Goal: Entertainment & Leisure: Consume media (video, audio)

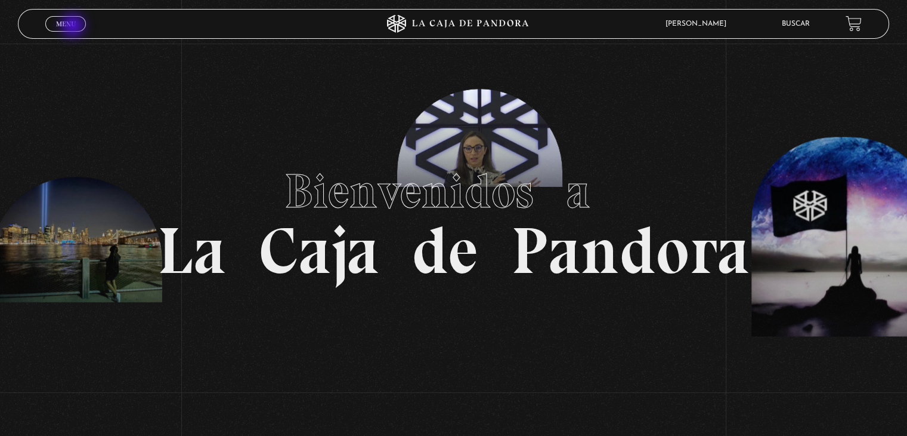
click at [74, 27] on span "Menu" at bounding box center [66, 23] width 20 height 7
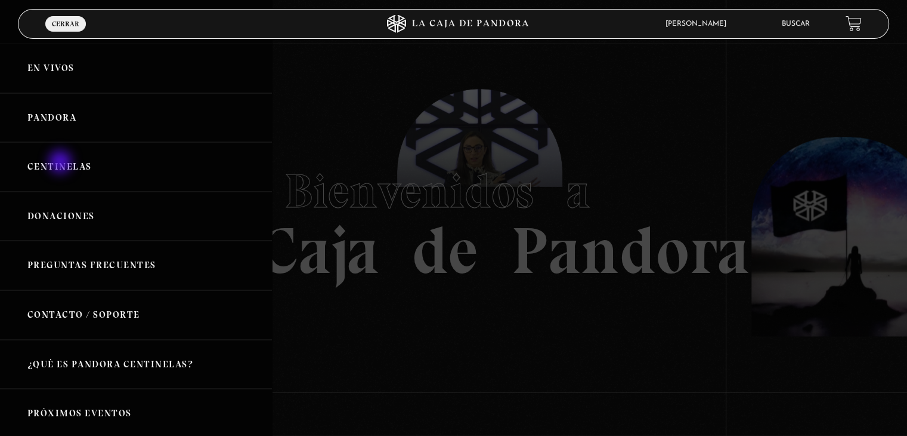
click at [61, 163] on link "Centinelas" at bounding box center [136, 167] width 272 height 50
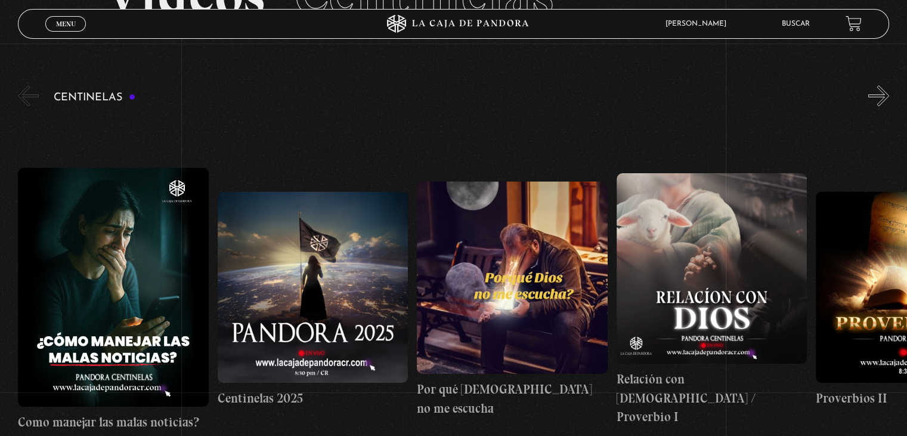
scroll to position [109, 0]
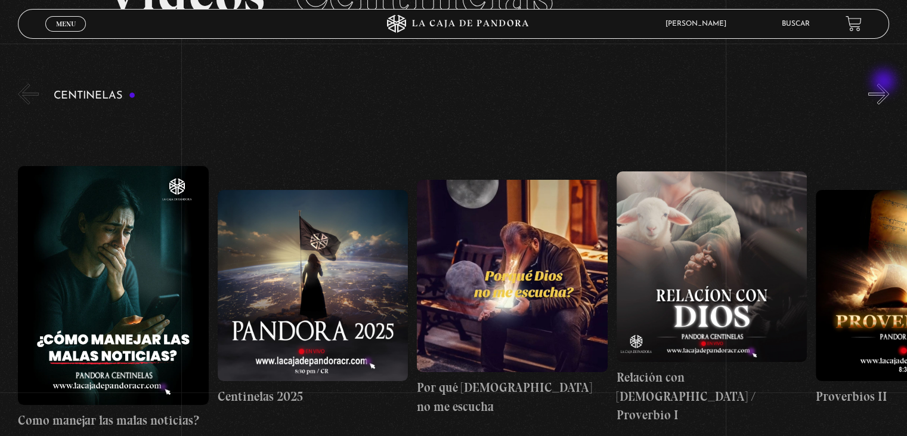
click at [885, 84] on button "»" at bounding box center [879, 94] width 21 height 21
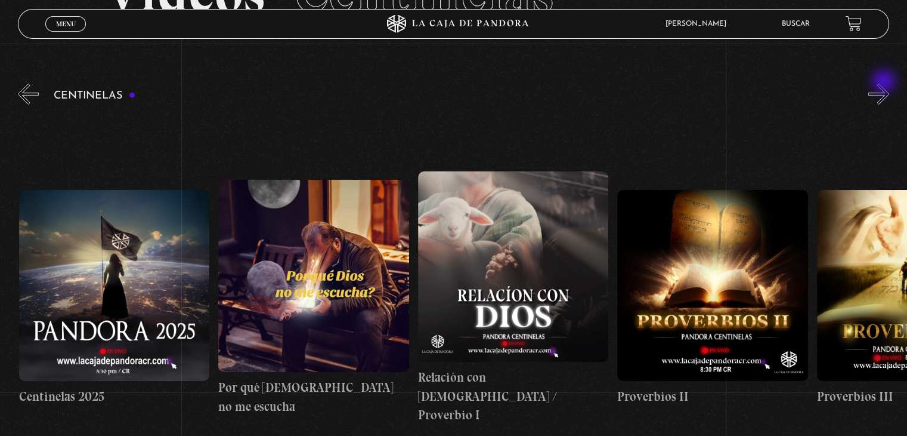
click at [885, 84] on button "»" at bounding box center [879, 94] width 21 height 21
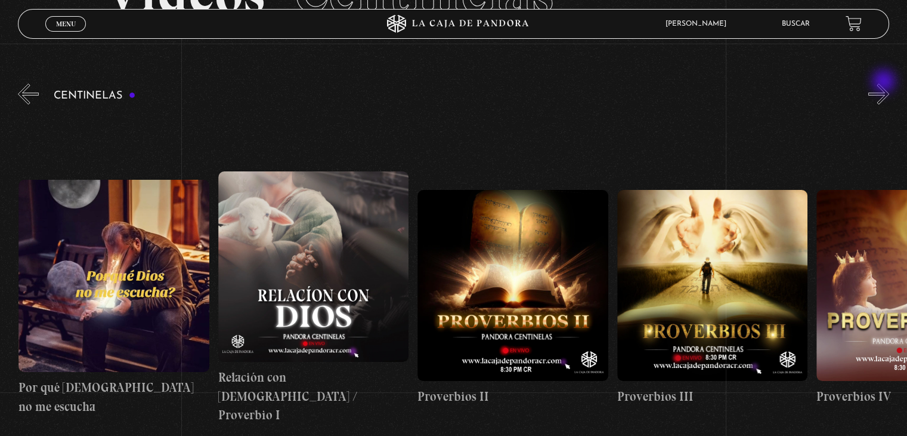
click at [885, 84] on button "»" at bounding box center [879, 94] width 21 height 21
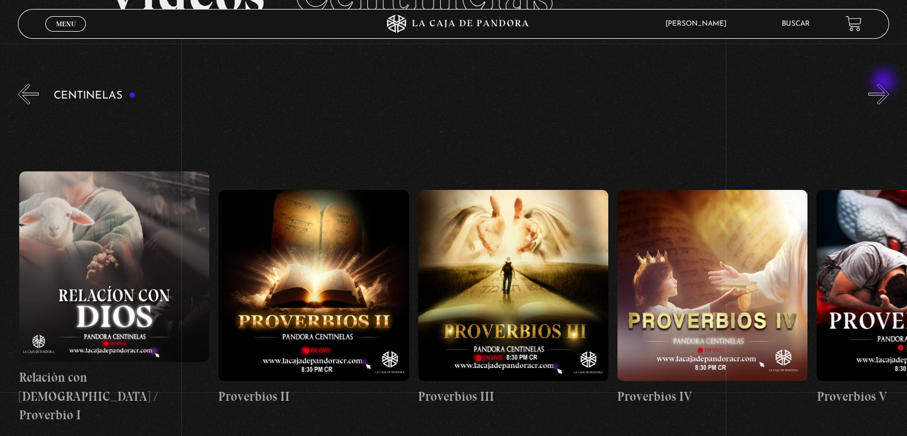
click at [885, 84] on button "»" at bounding box center [879, 94] width 21 height 21
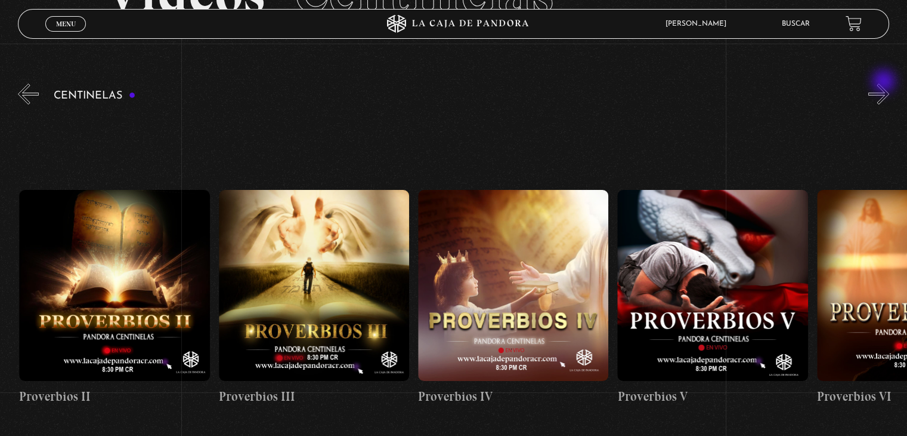
click at [885, 84] on button "»" at bounding box center [879, 94] width 21 height 21
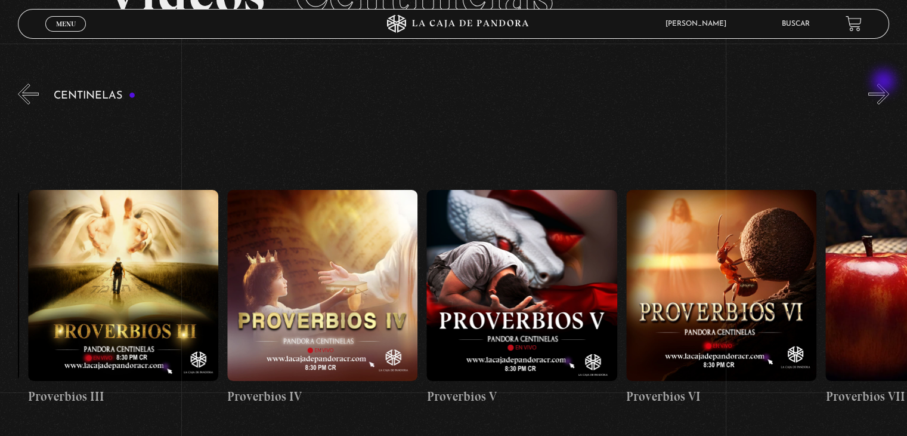
click at [885, 84] on button "»" at bounding box center [879, 94] width 21 height 21
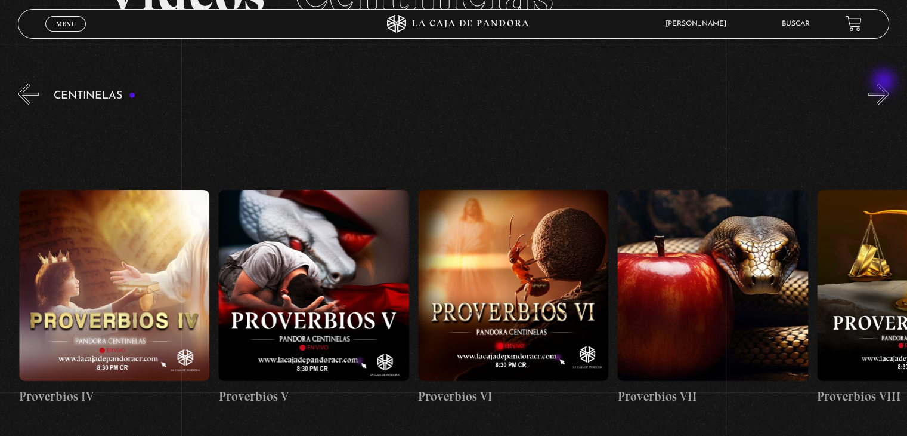
scroll to position [0, 1197]
click at [885, 84] on button "»" at bounding box center [879, 94] width 21 height 21
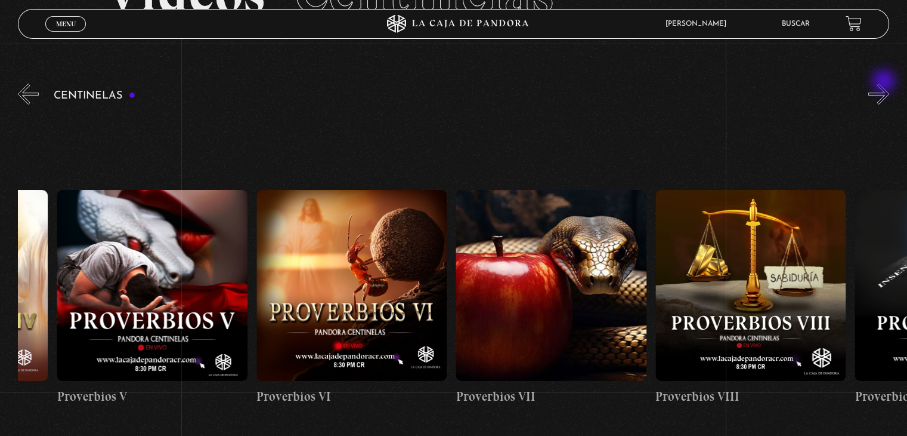
click at [885, 84] on button "»" at bounding box center [879, 94] width 21 height 21
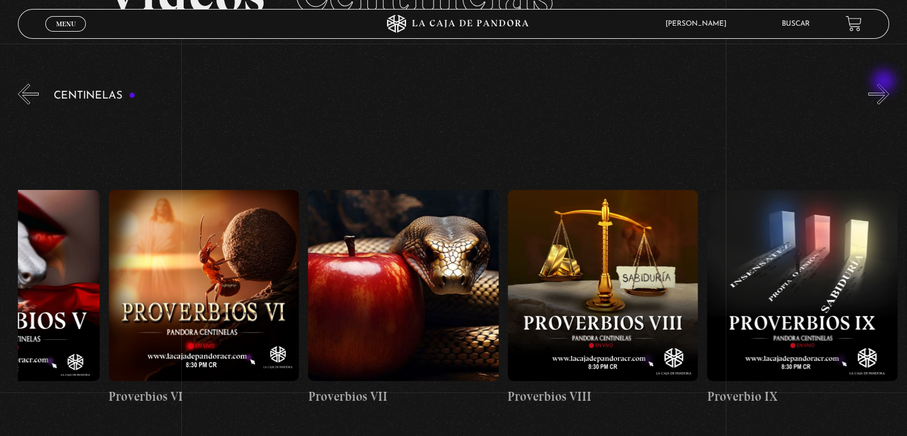
click at [885, 84] on button "»" at bounding box center [879, 94] width 21 height 21
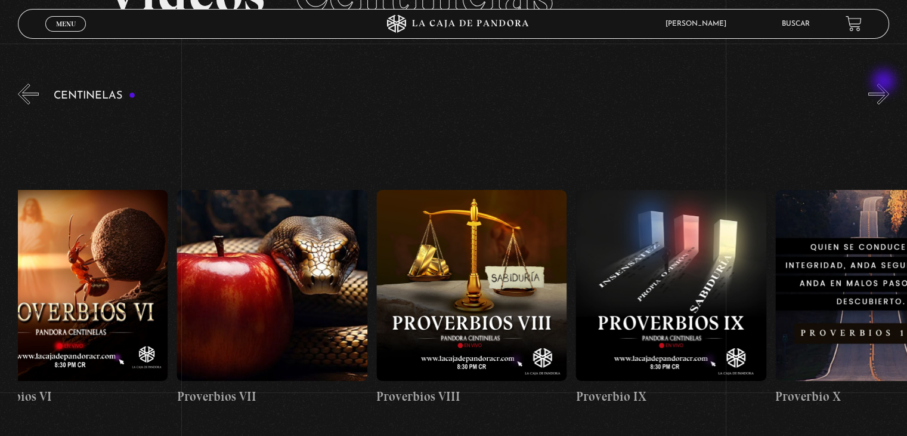
click at [885, 84] on button "»" at bounding box center [879, 94] width 21 height 21
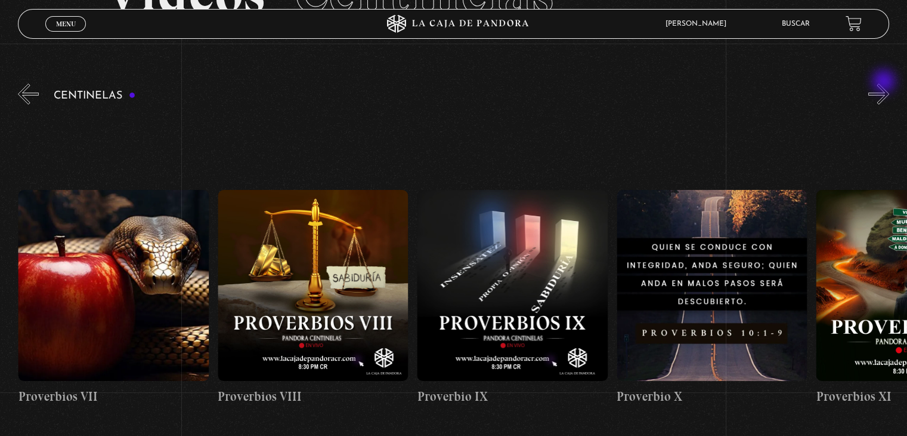
click at [885, 84] on button "»" at bounding box center [879, 94] width 21 height 21
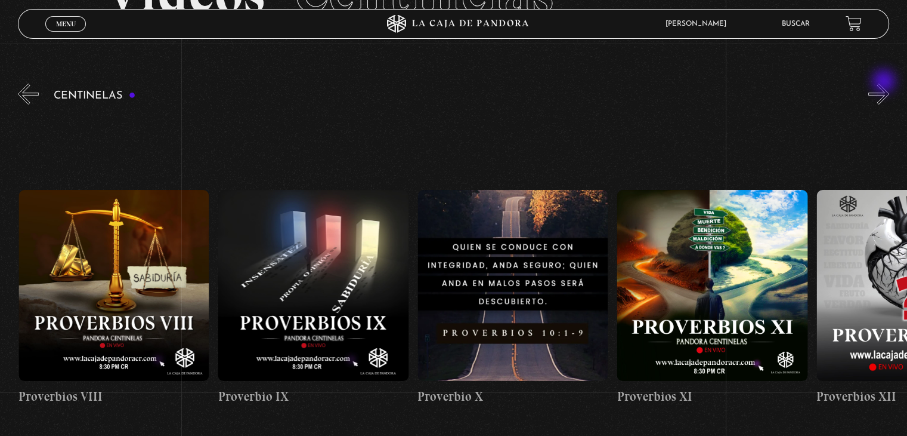
click at [885, 84] on button "»" at bounding box center [879, 94] width 21 height 21
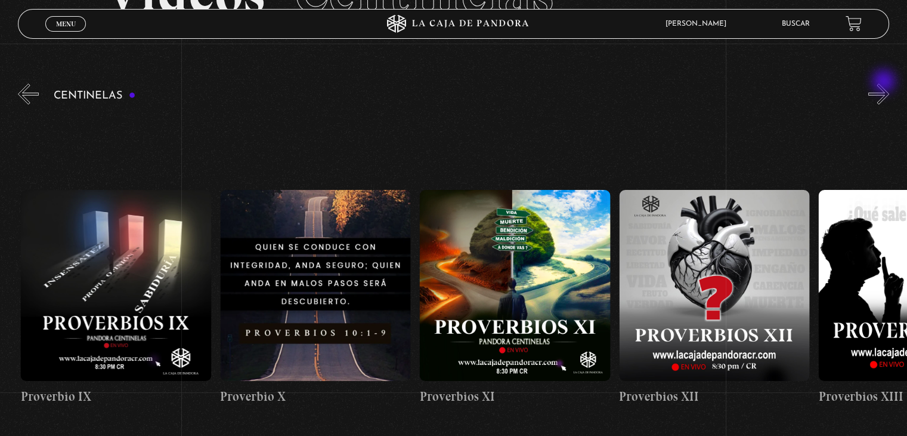
click at [885, 84] on button "»" at bounding box center [879, 94] width 21 height 21
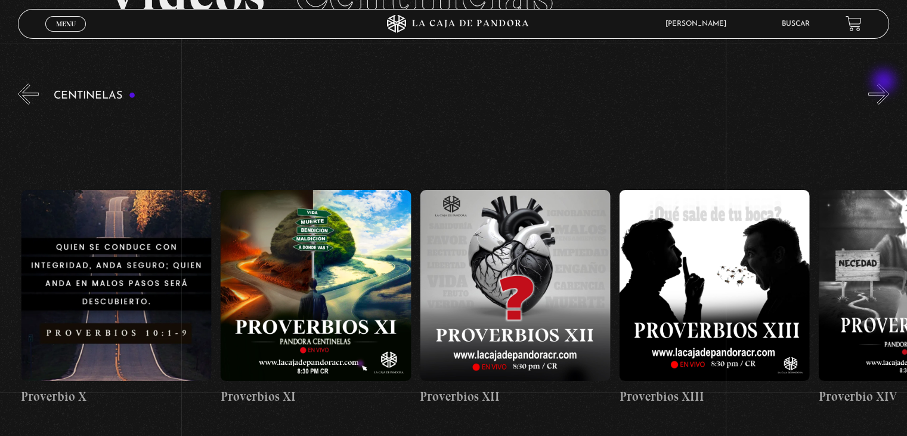
click at [885, 84] on button "»" at bounding box center [879, 94] width 21 height 21
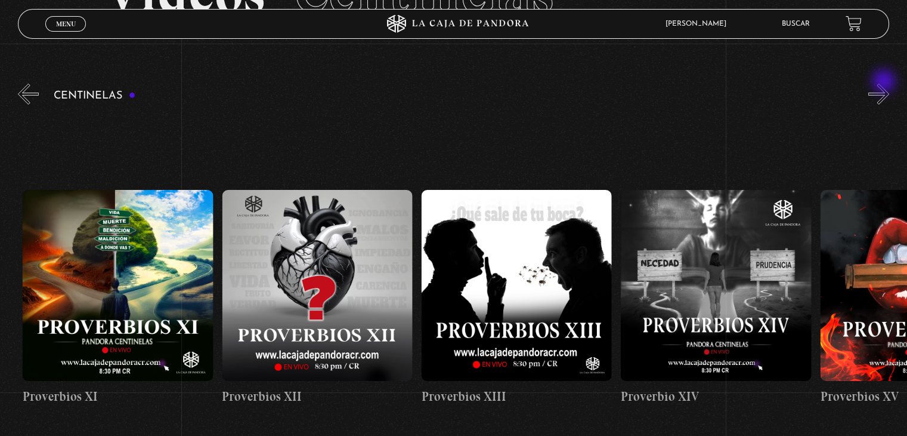
click at [885, 84] on button "»" at bounding box center [879, 94] width 21 height 21
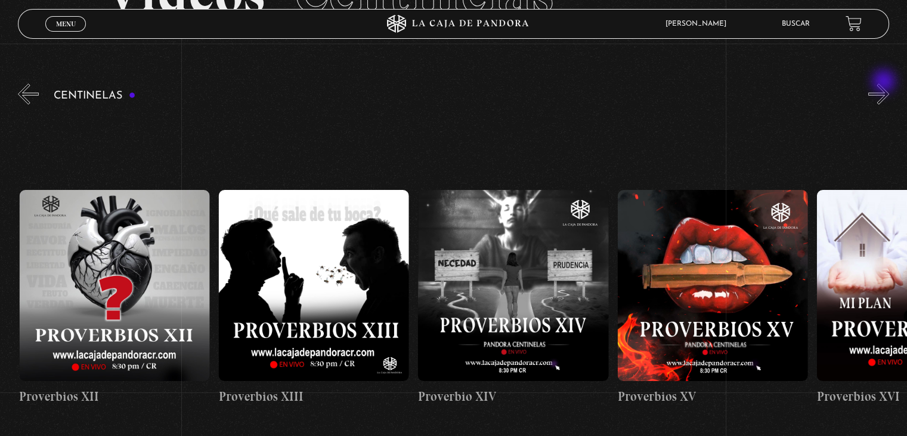
click at [885, 84] on button "»" at bounding box center [879, 94] width 21 height 21
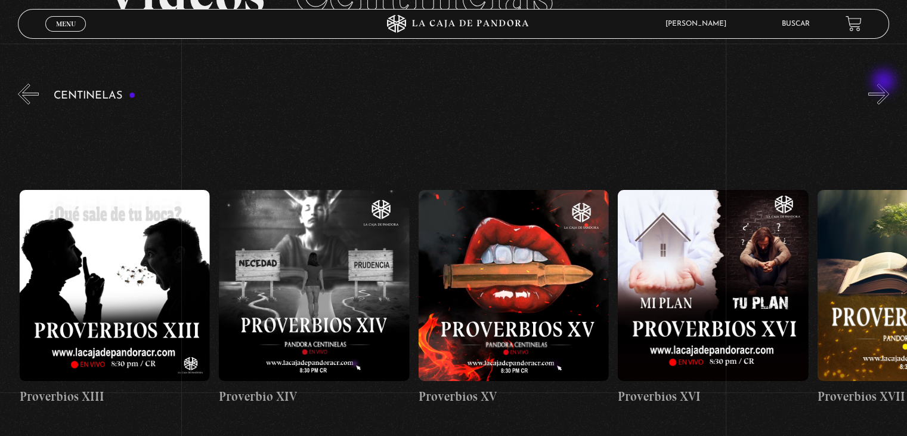
click at [885, 84] on button "»" at bounding box center [879, 94] width 21 height 21
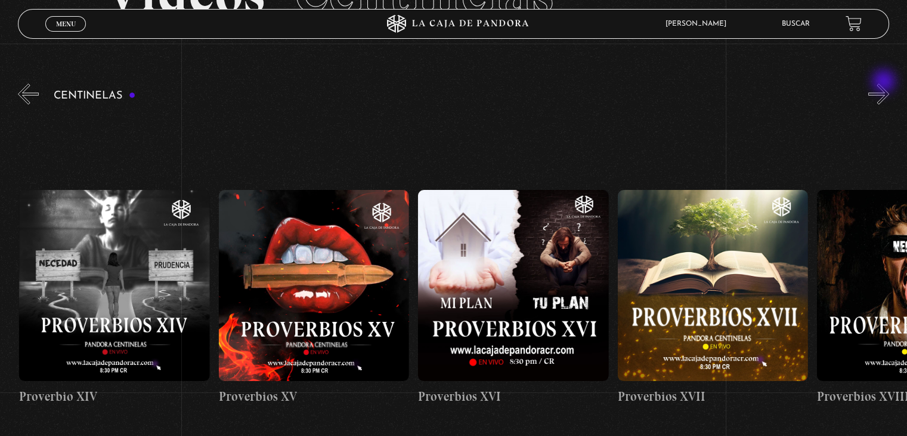
click at [885, 84] on button "»" at bounding box center [879, 94] width 21 height 21
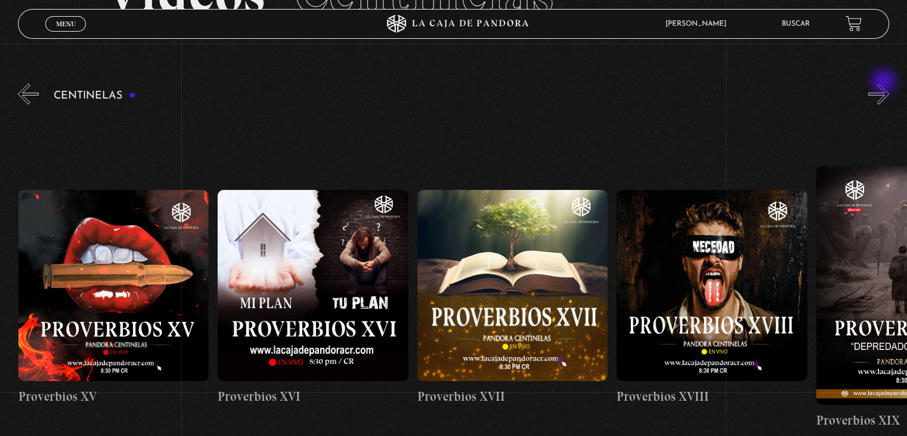
click at [885, 84] on button "»" at bounding box center [879, 94] width 21 height 21
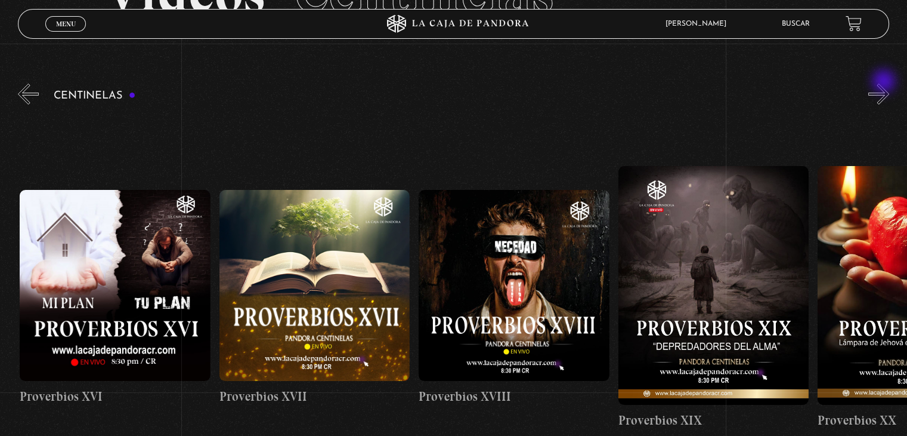
click at [885, 84] on button "»" at bounding box center [879, 94] width 21 height 21
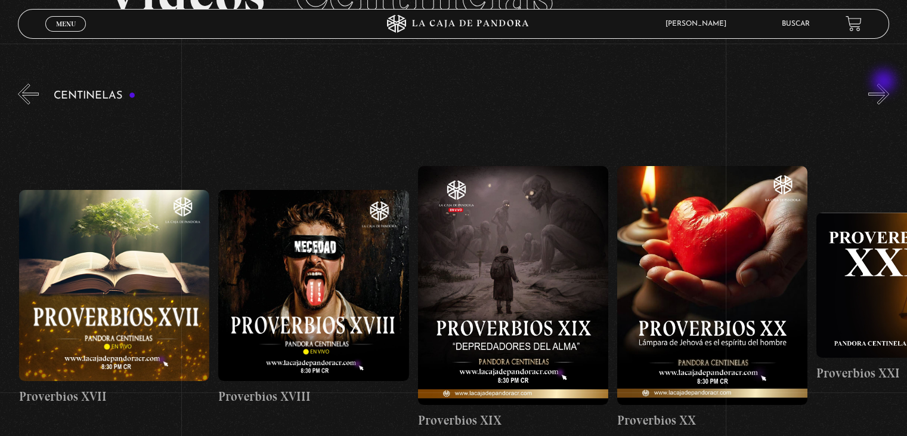
click at [885, 84] on button "»" at bounding box center [879, 94] width 21 height 21
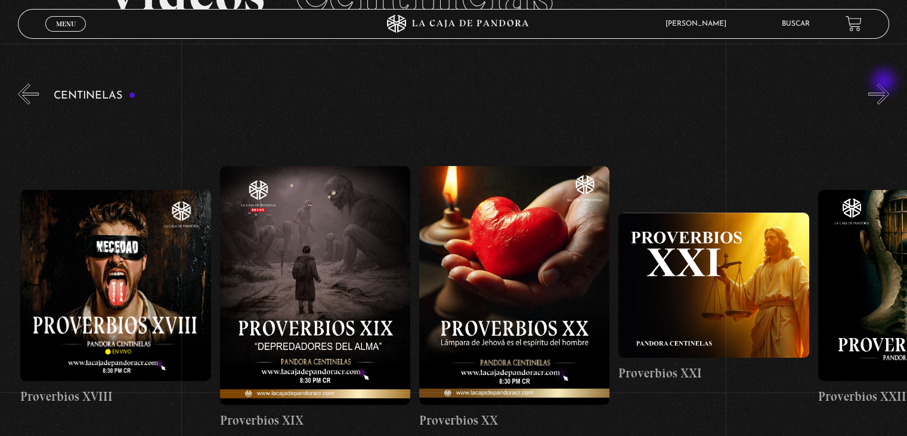
click at [885, 84] on button "»" at bounding box center [879, 94] width 21 height 21
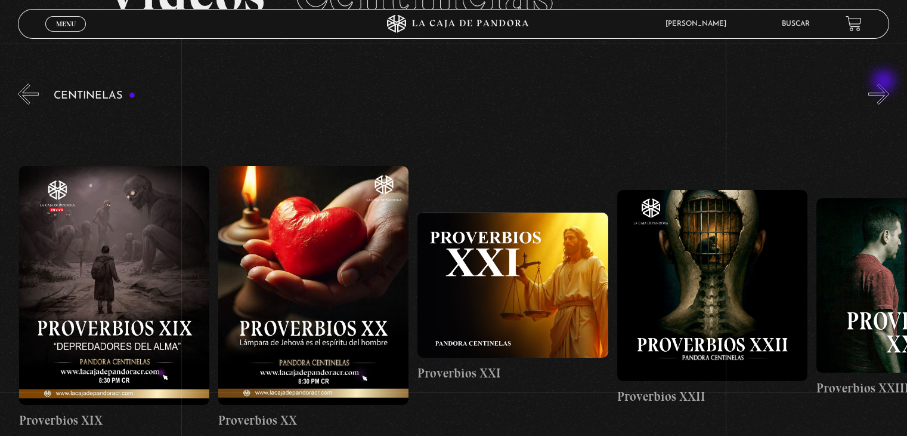
click at [885, 84] on button "»" at bounding box center [879, 94] width 21 height 21
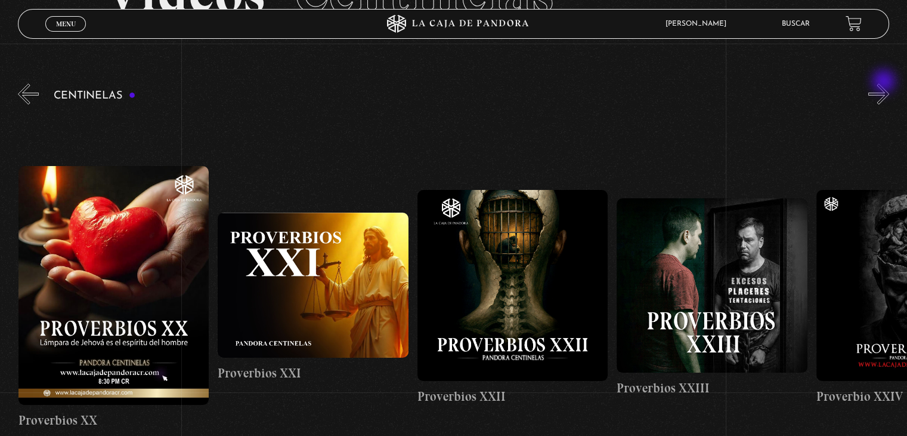
click at [885, 84] on button "»" at bounding box center [879, 94] width 21 height 21
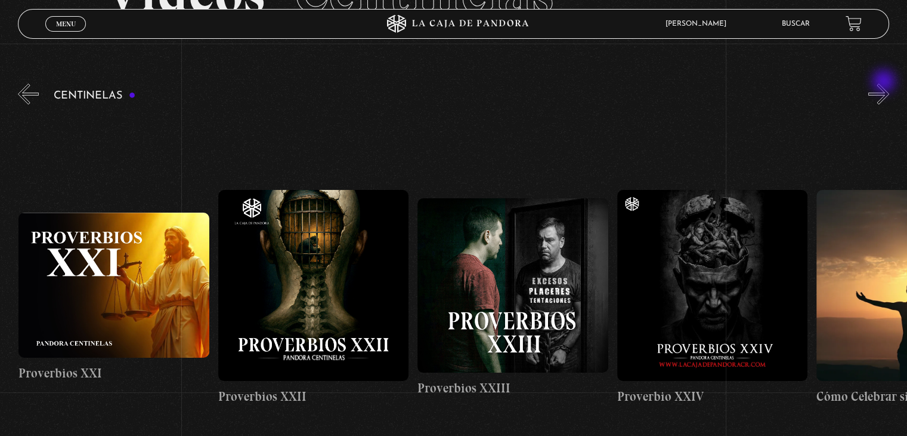
click at [885, 84] on button "»" at bounding box center [879, 94] width 21 height 21
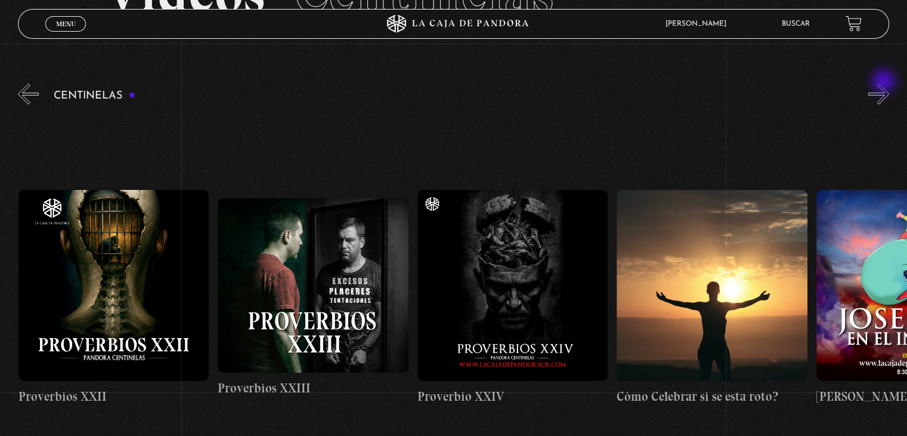
click at [885, 84] on button "»" at bounding box center [879, 94] width 21 height 21
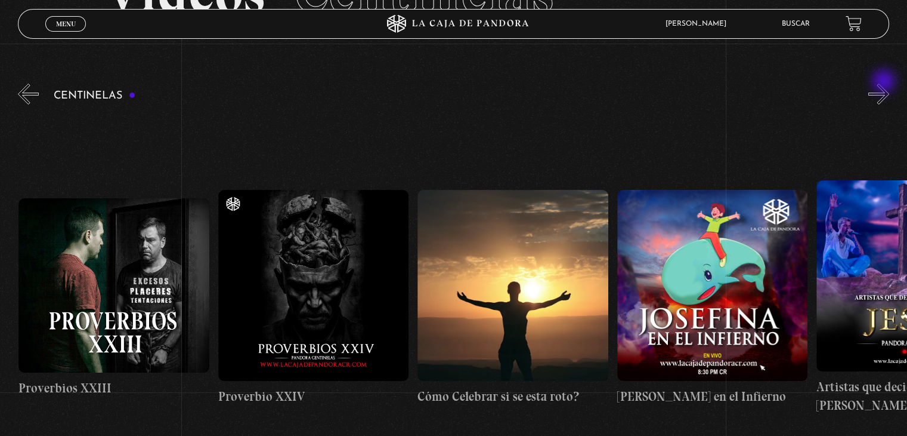
click at [885, 84] on button "»" at bounding box center [879, 94] width 21 height 21
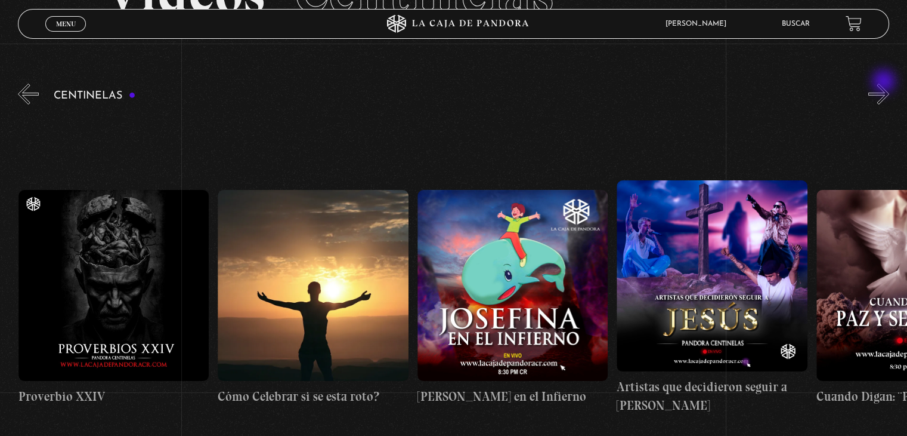
click at [885, 84] on button "»" at bounding box center [879, 94] width 21 height 21
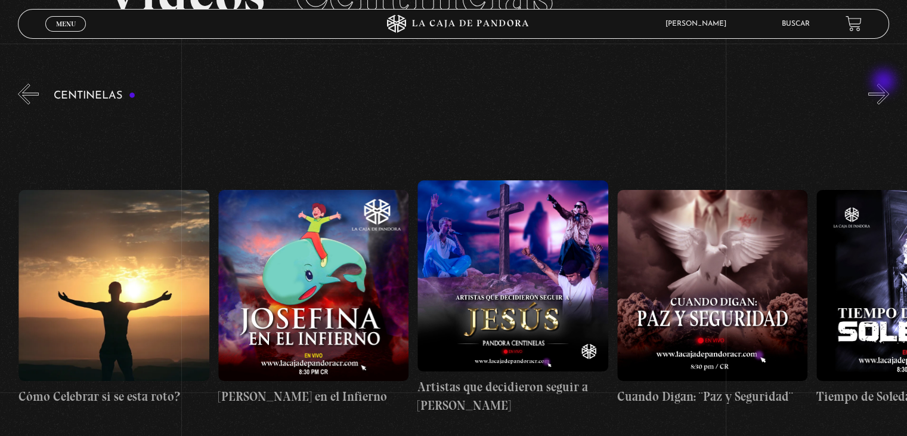
click at [885, 84] on button "»" at bounding box center [879, 94] width 21 height 21
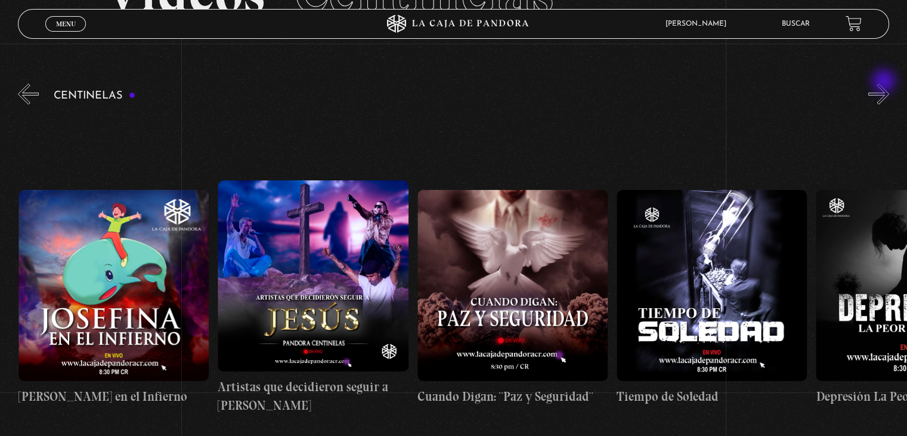
click at [885, 84] on button "»" at bounding box center [879, 94] width 21 height 21
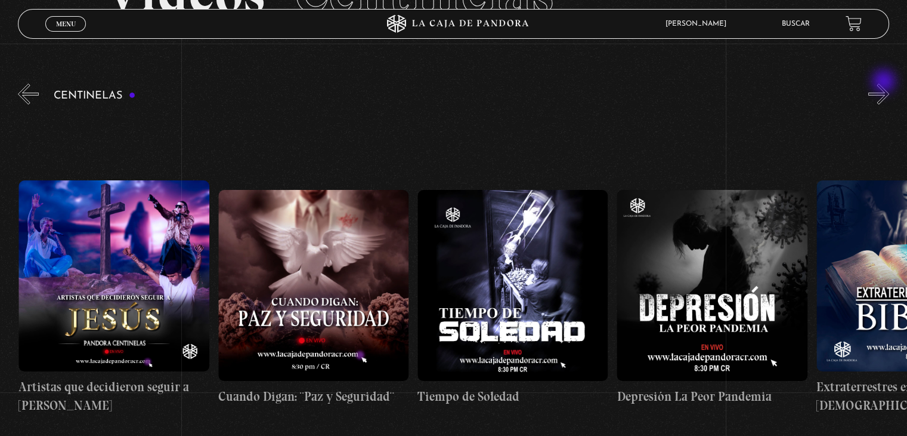
click at [885, 84] on button "»" at bounding box center [879, 94] width 21 height 21
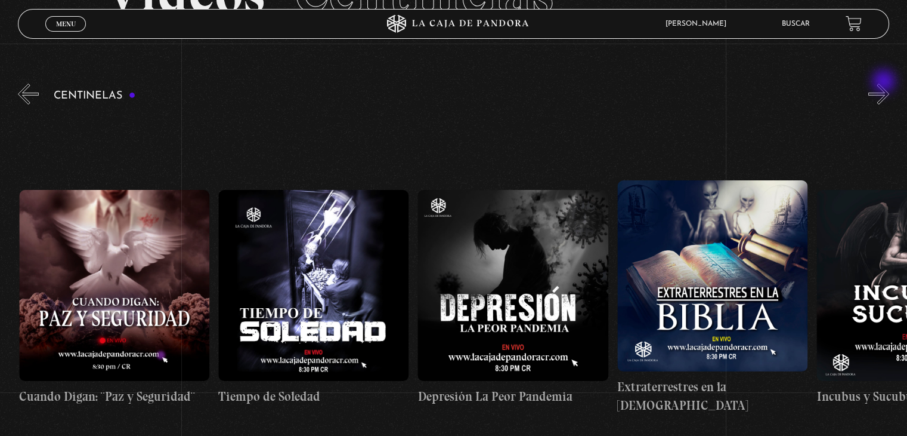
click at [885, 84] on button "»" at bounding box center [879, 94] width 21 height 21
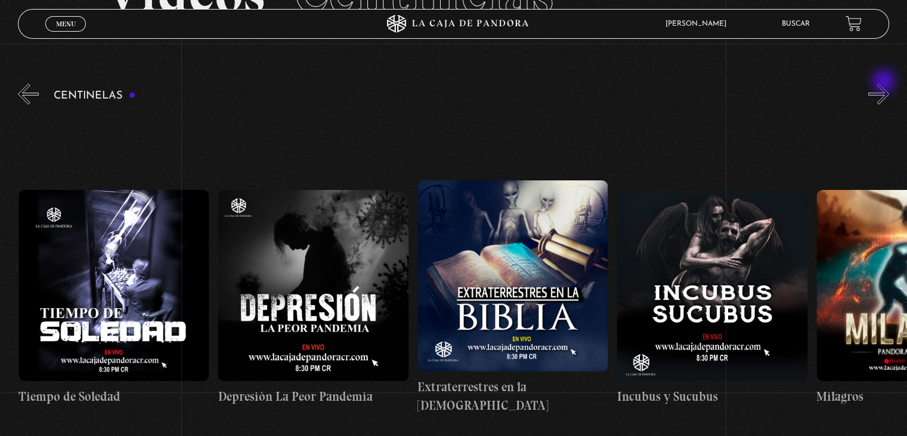
click at [885, 84] on button "»" at bounding box center [879, 94] width 21 height 21
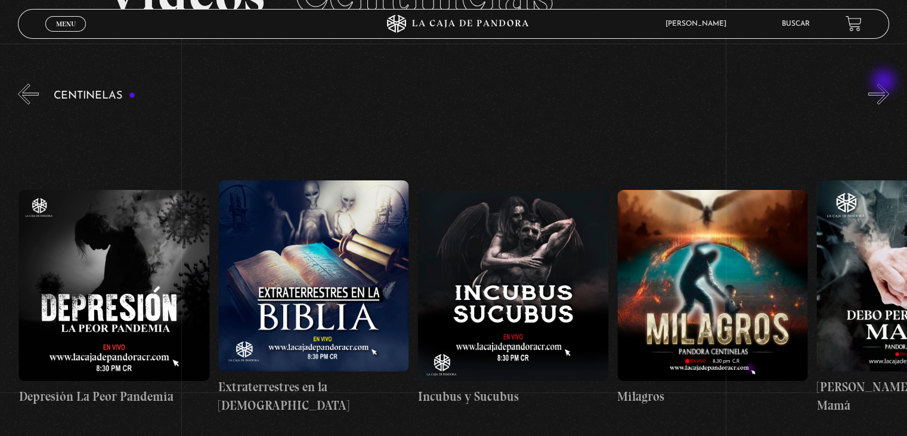
click at [885, 84] on button "»" at bounding box center [879, 94] width 21 height 21
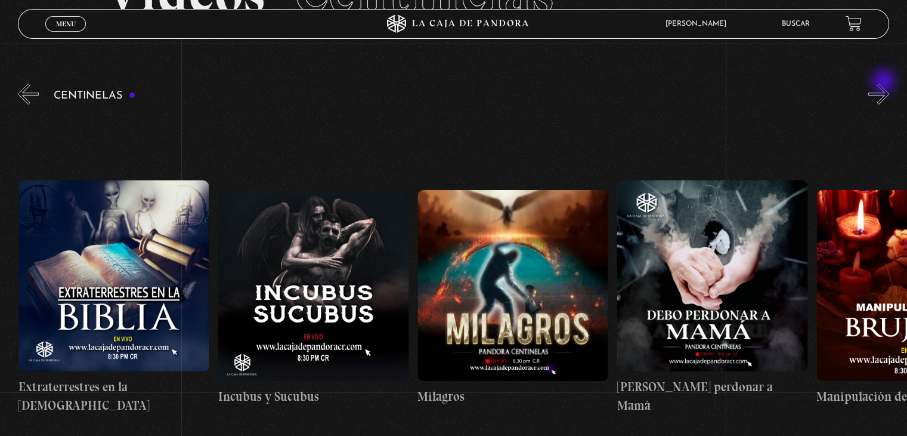
click at [885, 84] on button "»" at bounding box center [879, 94] width 21 height 21
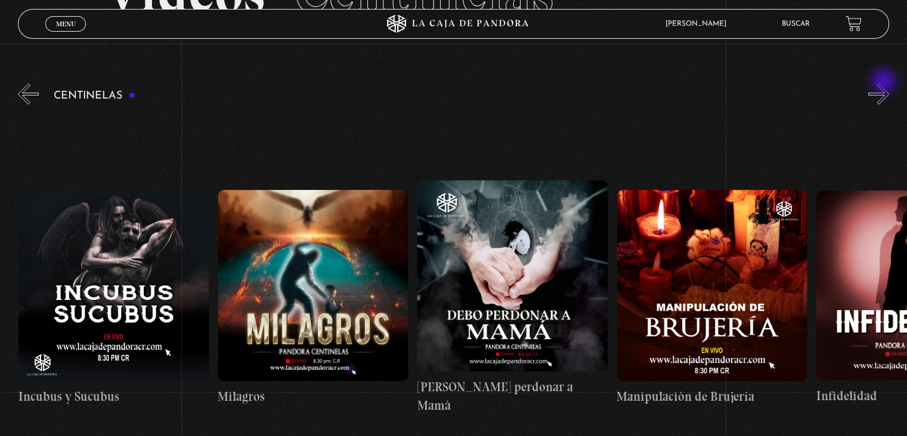
click at [885, 84] on button "»" at bounding box center [879, 94] width 21 height 21
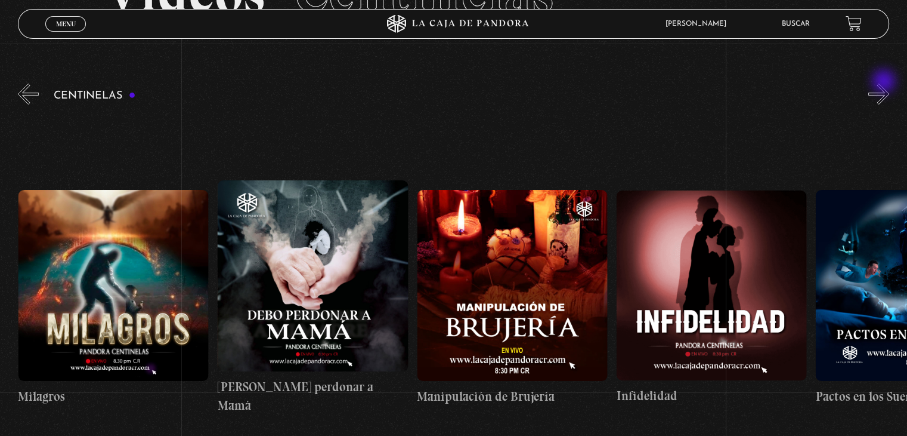
click at [885, 84] on button "»" at bounding box center [879, 94] width 21 height 21
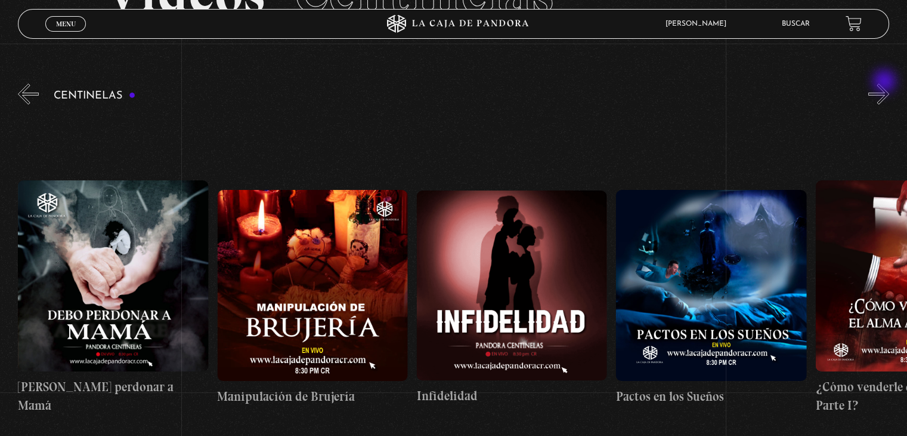
click at [886, 84] on button "»" at bounding box center [879, 94] width 21 height 21
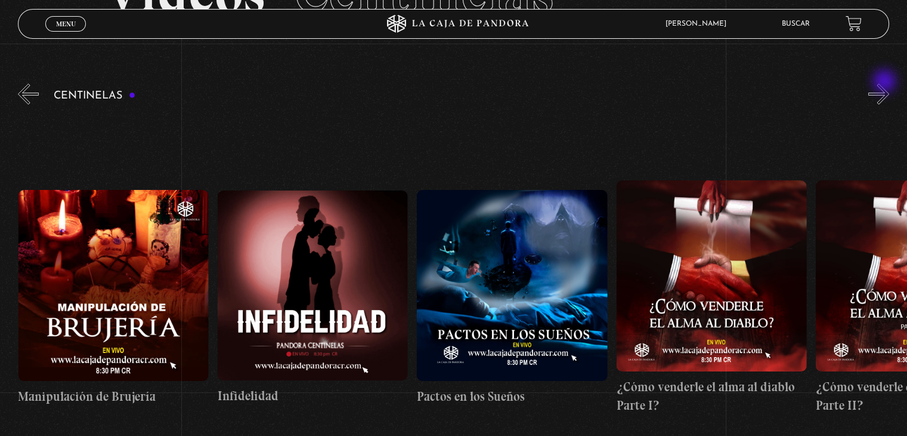
click at [886, 84] on button "»" at bounding box center [879, 94] width 21 height 21
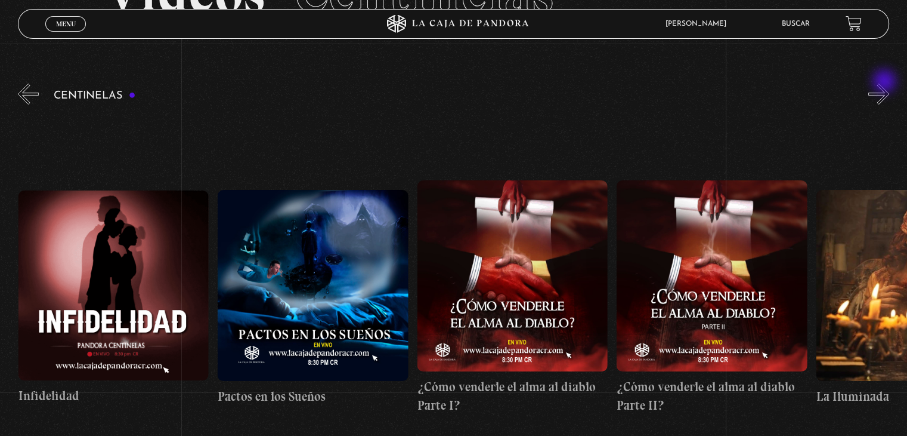
click at [886, 84] on button "»" at bounding box center [879, 94] width 21 height 21
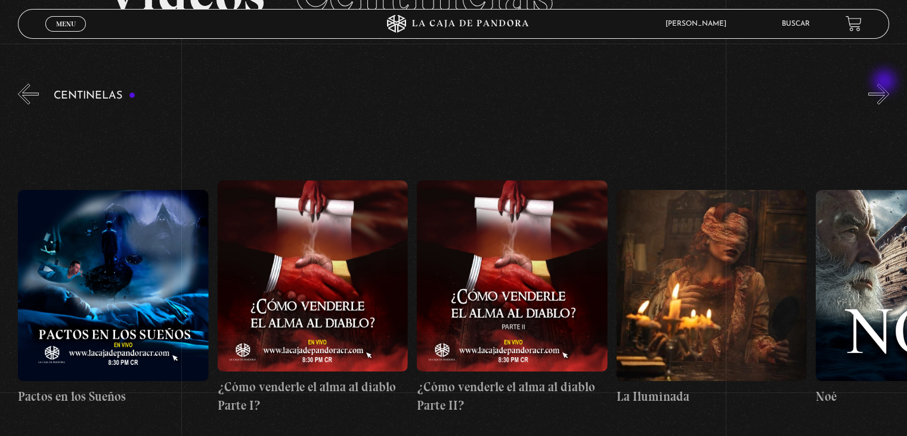
click at [886, 84] on button "»" at bounding box center [879, 94] width 21 height 21
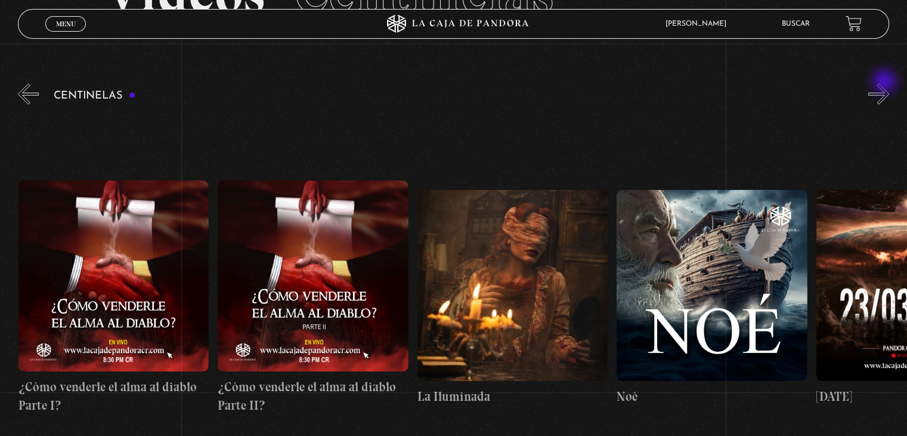
click at [886, 84] on button "»" at bounding box center [879, 94] width 21 height 21
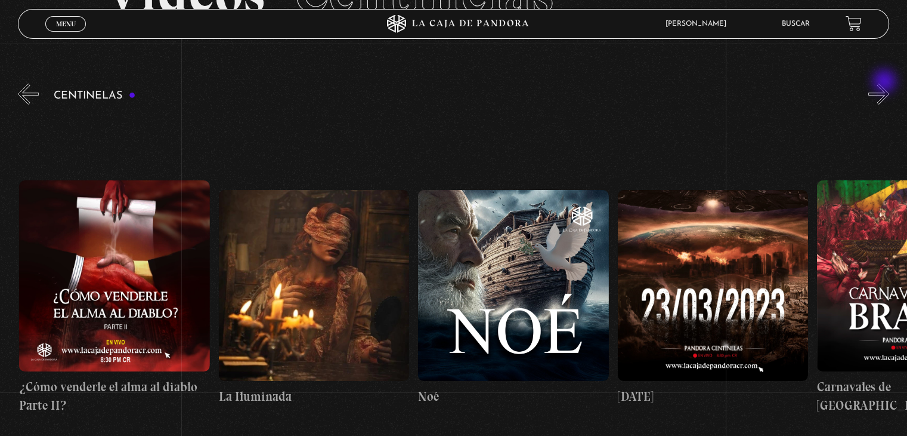
scroll to position [0, 8181]
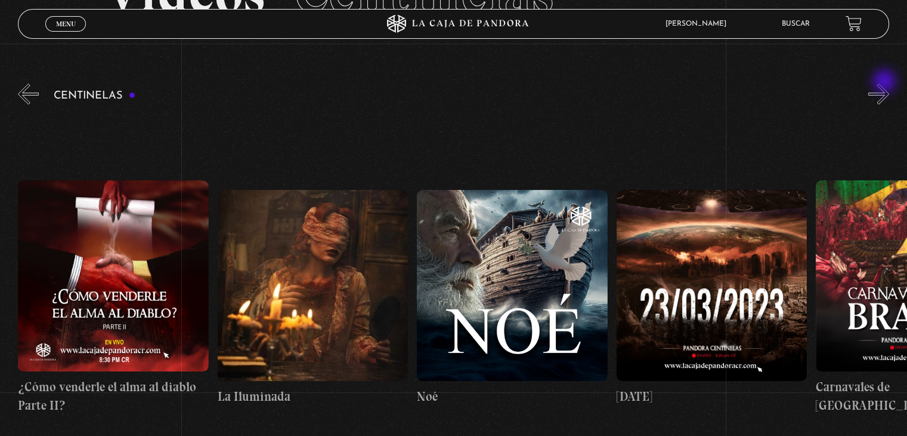
click at [886, 84] on button "»" at bounding box center [879, 94] width 21 height 21
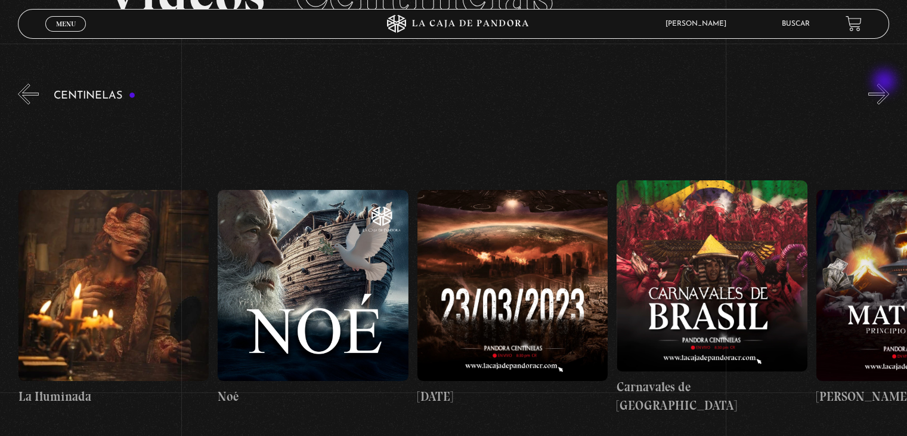
click at [886, 84] on button "»" at bounding box center [879, 94] width 21 height 21
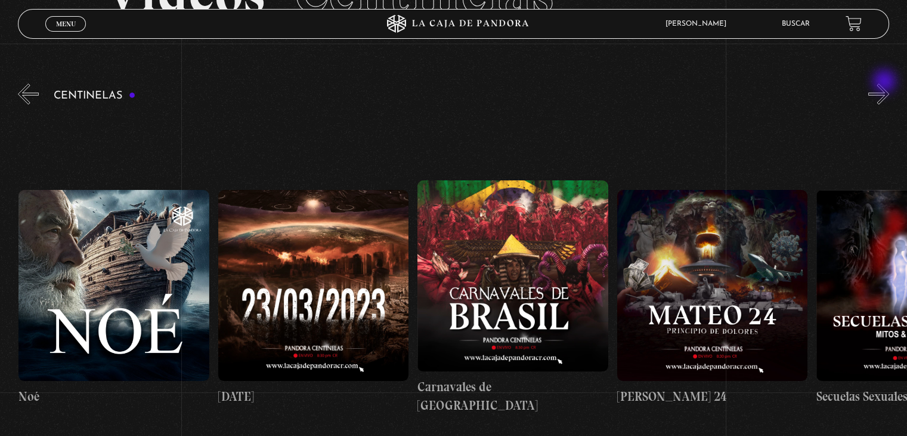
click at [886, 84] on button "»" at bounding box center [879, 94] width 21 height 21
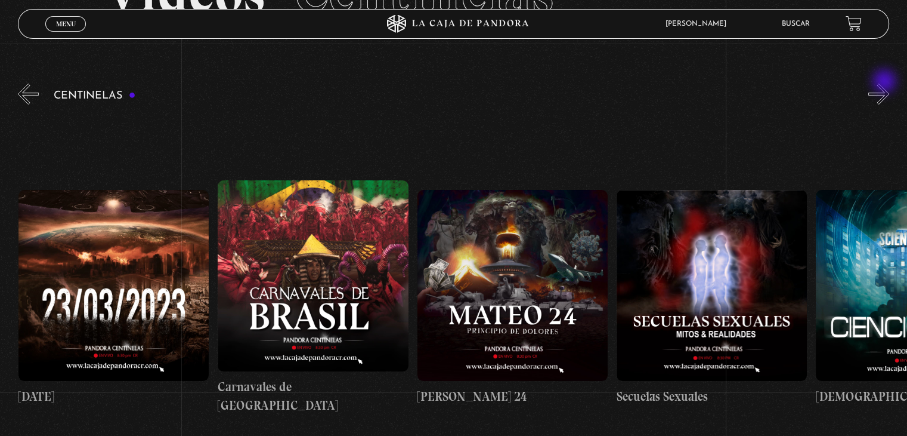
click at [886, 84] on button "»" at bounding box center [879, 94] width 21 height 21
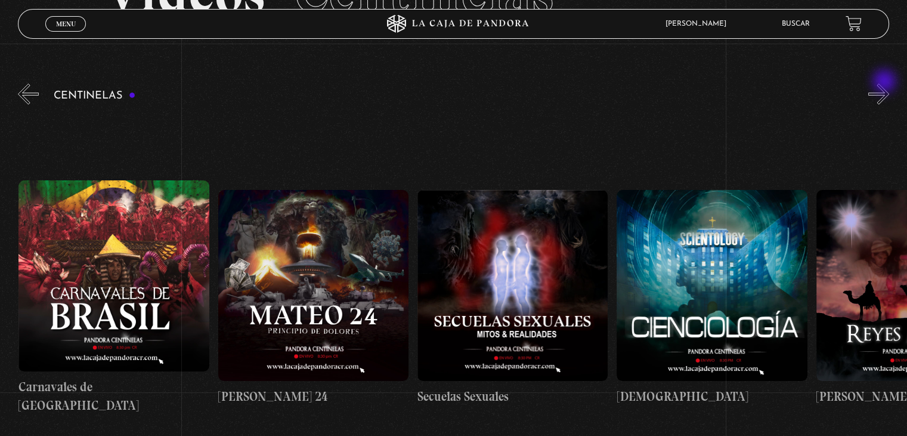
click at [886, 84] on button "»" at bounding box center [879, 94] width 21 height 21
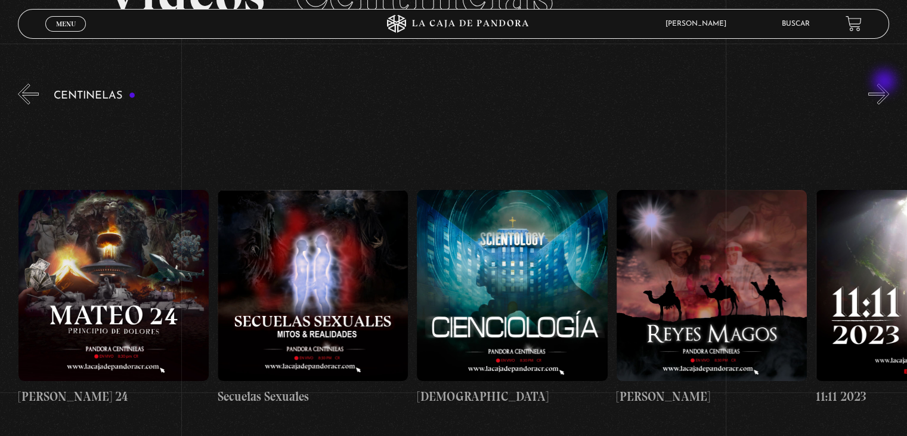
click at [886, 84] on button "»" at bounding box center [879, 94] width 21 height 21
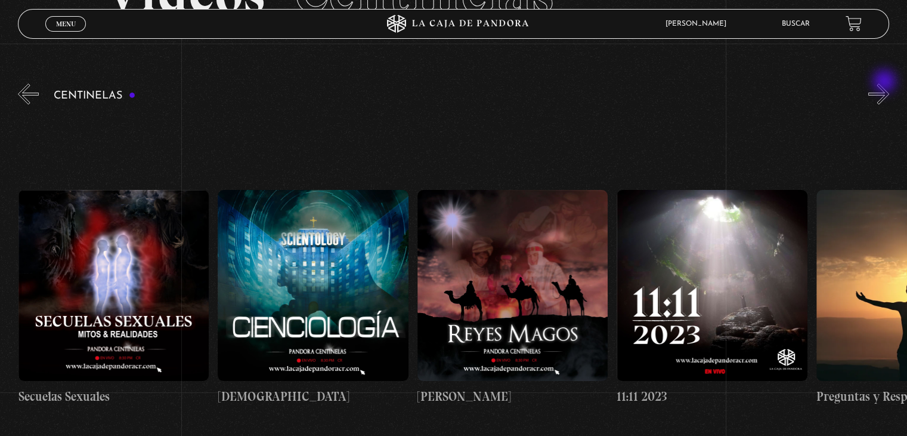
click at [886, 84] on button "»" at bounding box center [879, 94] width 21 height 21
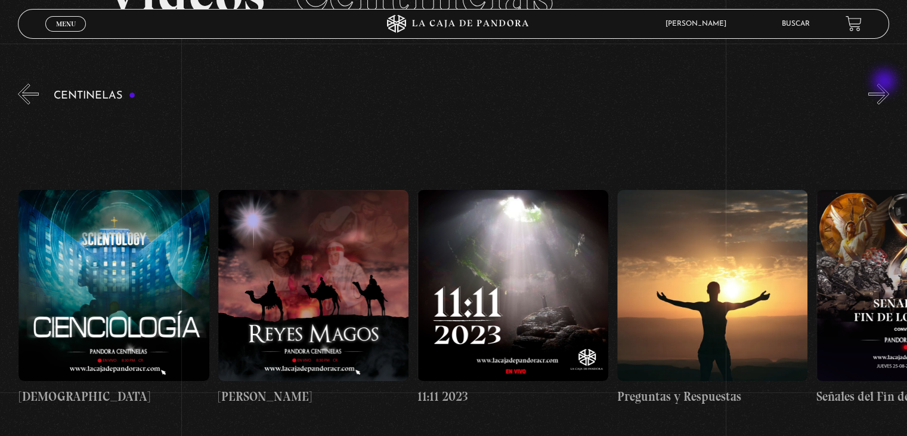
click at [886, 84] on button "»" at bounding box center [879, 94] width 21 height 21
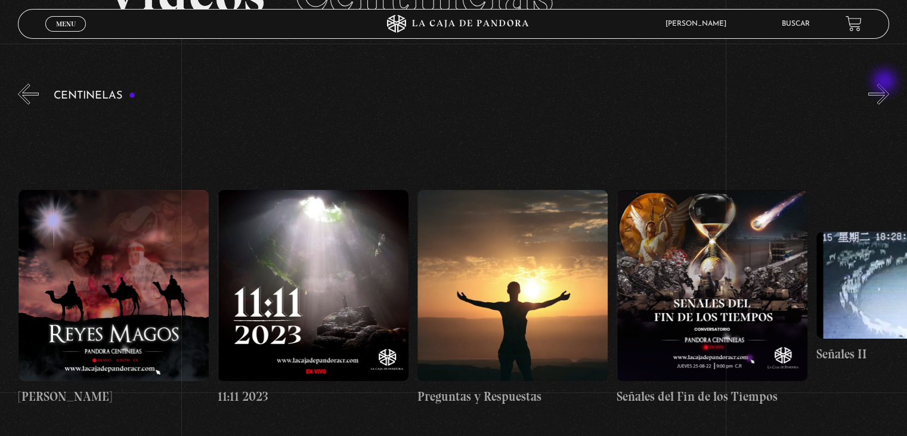
click at [886, 84] on button "»" at bounding box center [879, 94] width 21 height 21
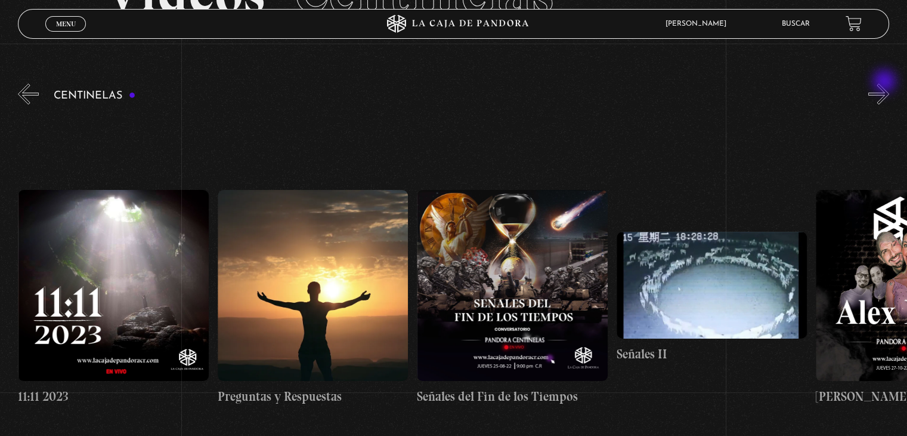
click at [886, 84] on button "»" at bounding box center [879, 94] width 21 height 21
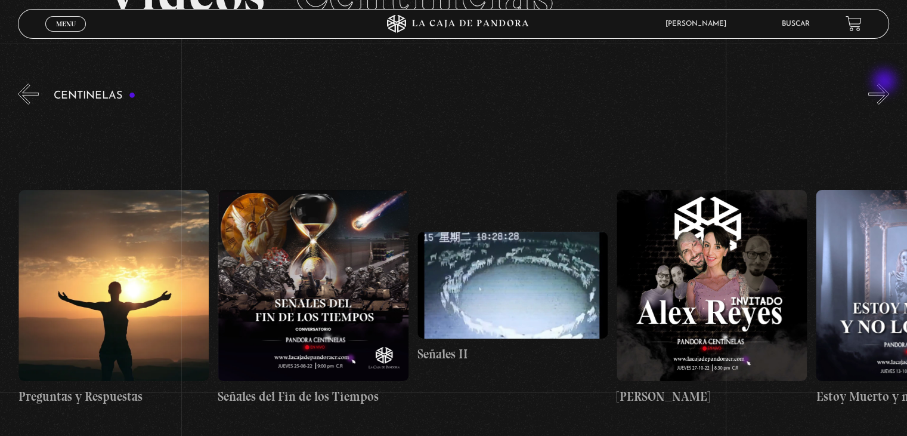
scroll to position [0, 10176]
click at [885, 84] on button "»" at bounding box center [879, 94] width 21 height 21
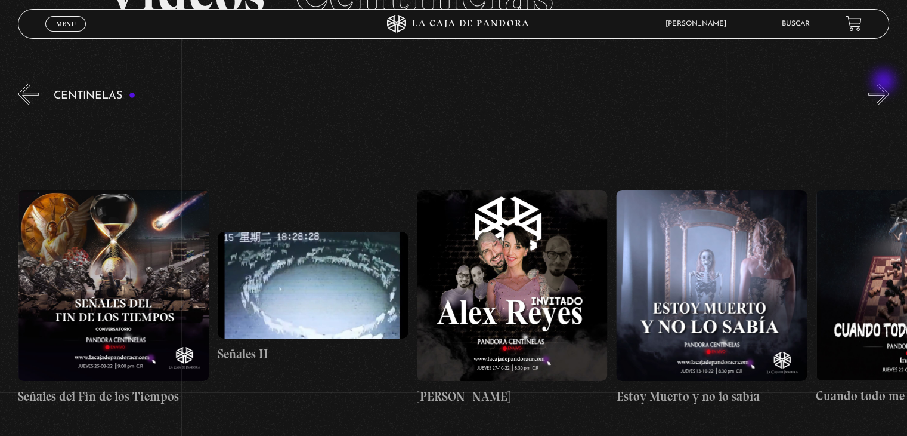
click at [885, 84] on button "»" at bounding box center [879, 94] width 21 height 21
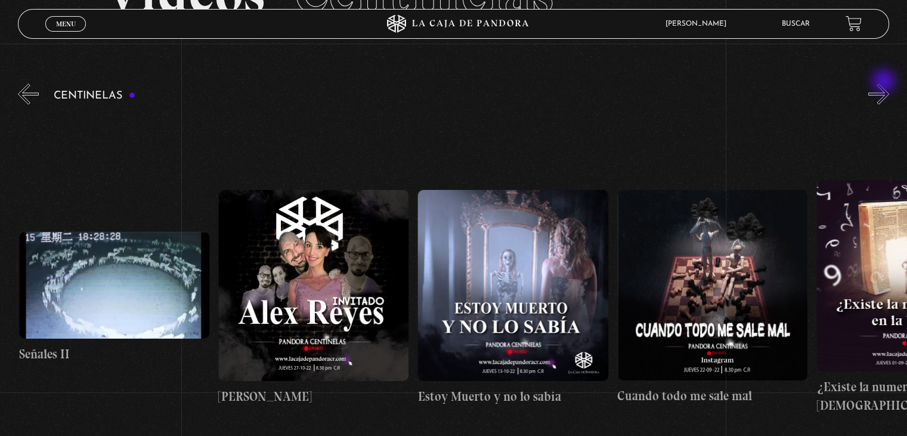
scroll to position [0, 10575]
click at [888, 84] on button "»" at bounding box center [879, 94] width 21 height 21
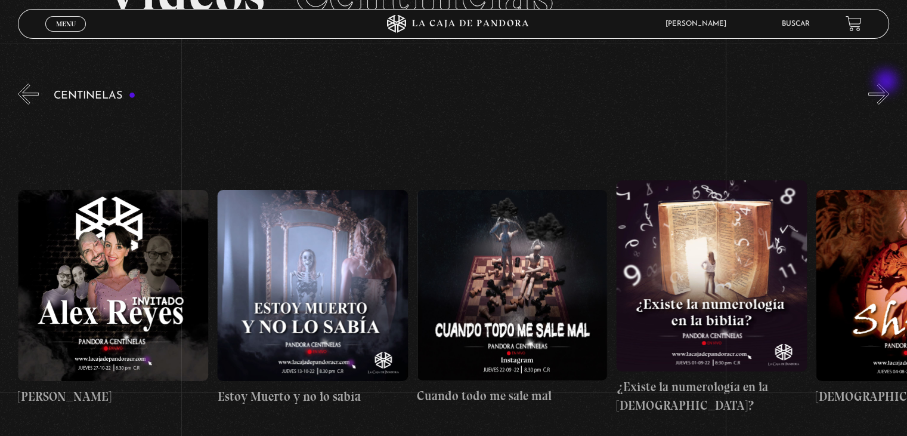
click at [888, 84] on button "»" at bounding box center [879, 94] width 21 height 21
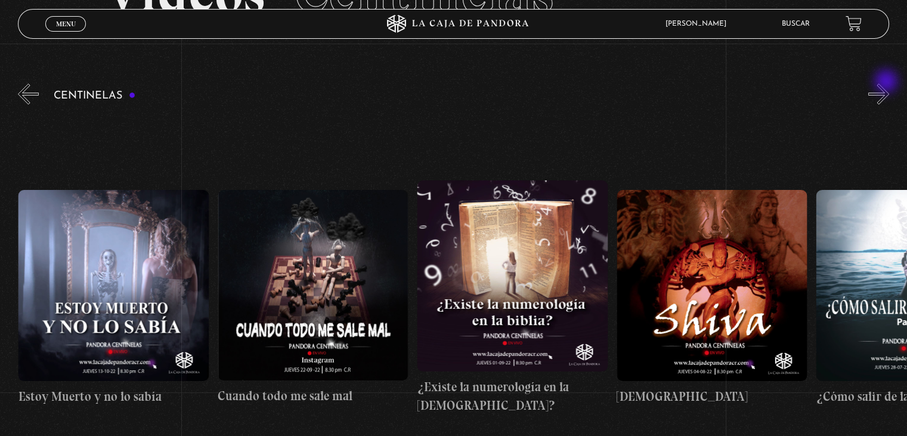
click at [888, 84] on button "»" at bounding box center [879, 94] width 21 height 21
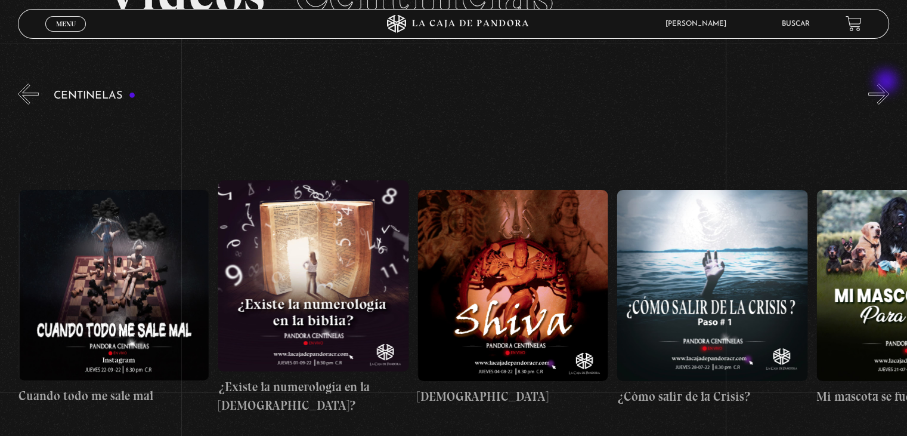
scroll to position [0, 11174]
click at [888, 84] on button "»" at bounding box center [879, 94] width 21 height 21
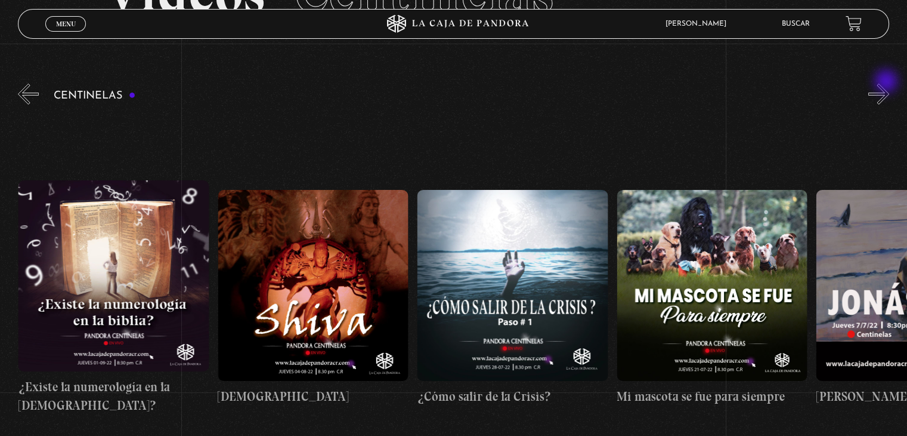
scroll to position [0, 11373]
click at [888, 84] on button "»" at bounding box center [879, 94] width 21 height 21
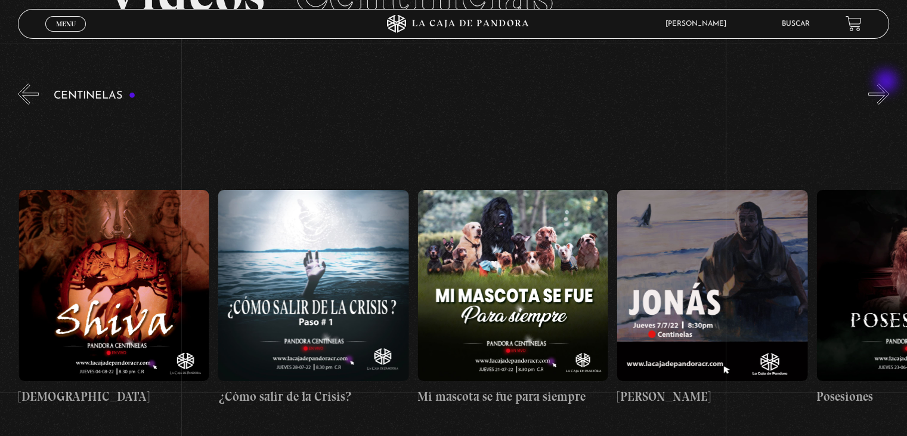
scroll to position [0, 11573]
click at [888, 84] on button "»" at bounding box center [879, 94] width 21 height 21
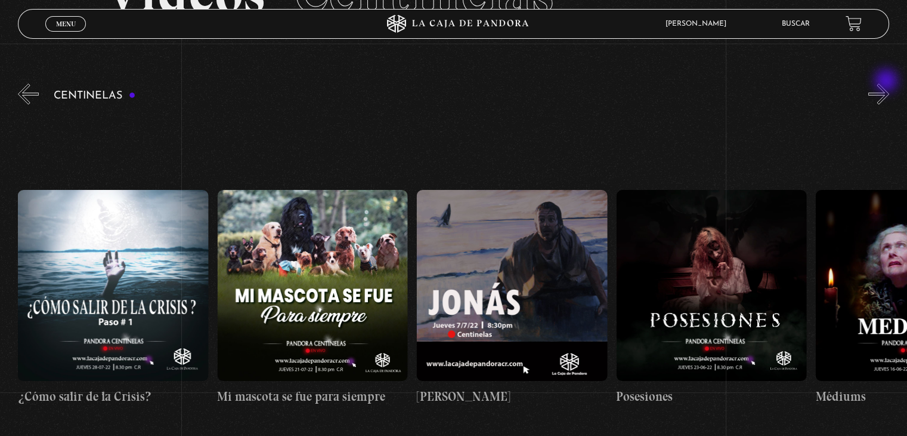
click at [888, 84] on button "»" at bounding box center [879, 94] width 21 height 21
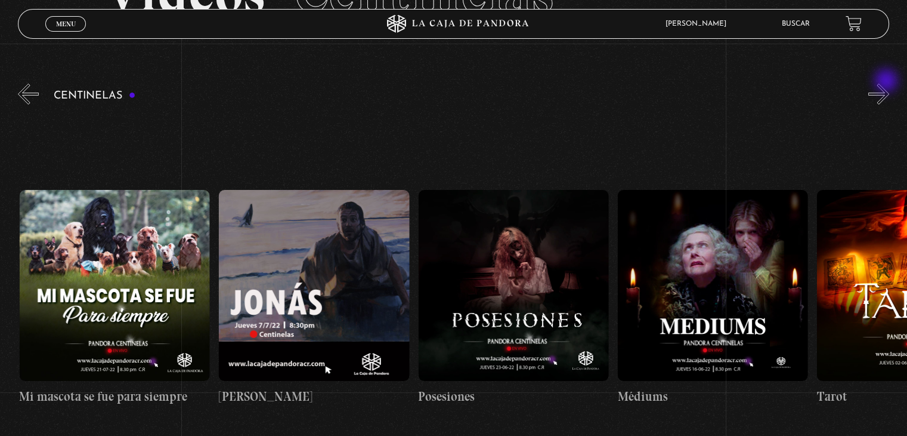
scroll to position [0, 11972]
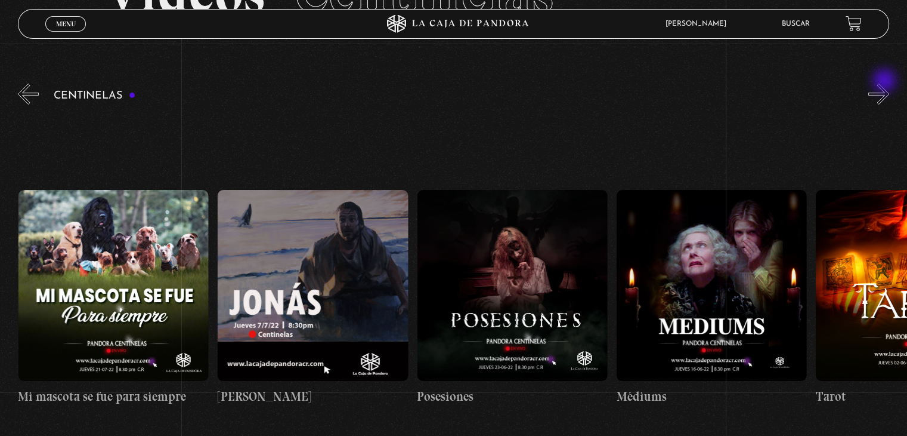
click at [886, 84] on button "»" at bounding box center [879, 94] width 21 height 21
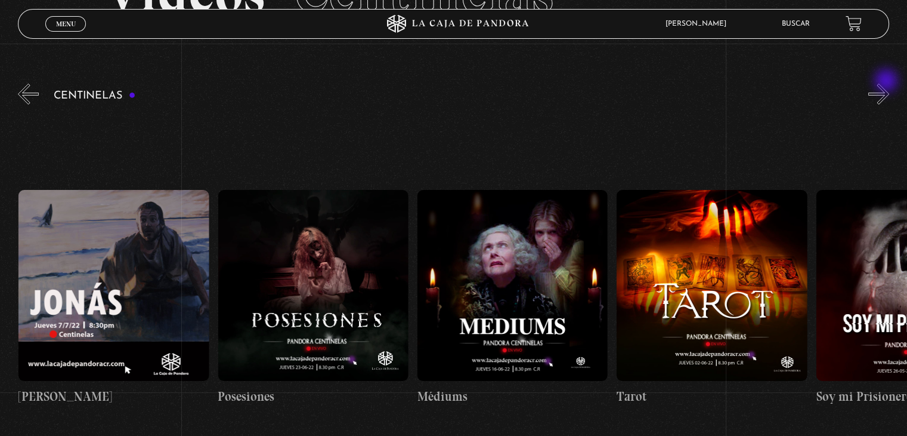
click at [888, 84] on button "»" at bounding box center [879, 94] width 21 height 21
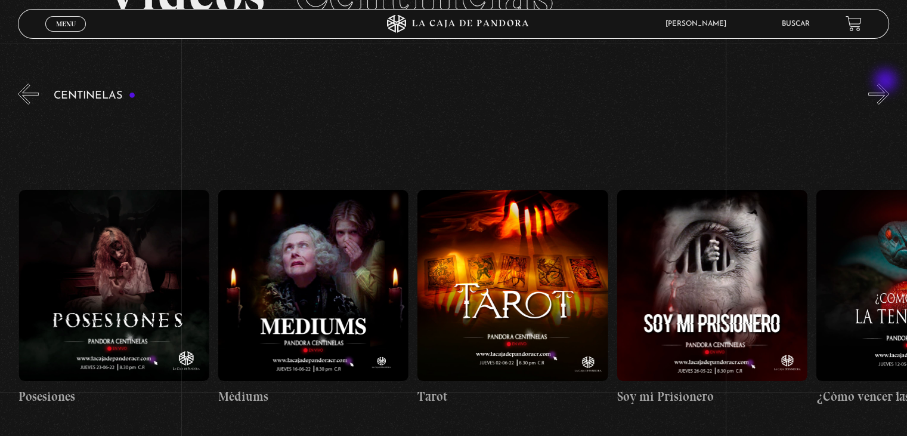
click at [887, 84] on button "»" at bounding box center [879, 94] width 21 height 21
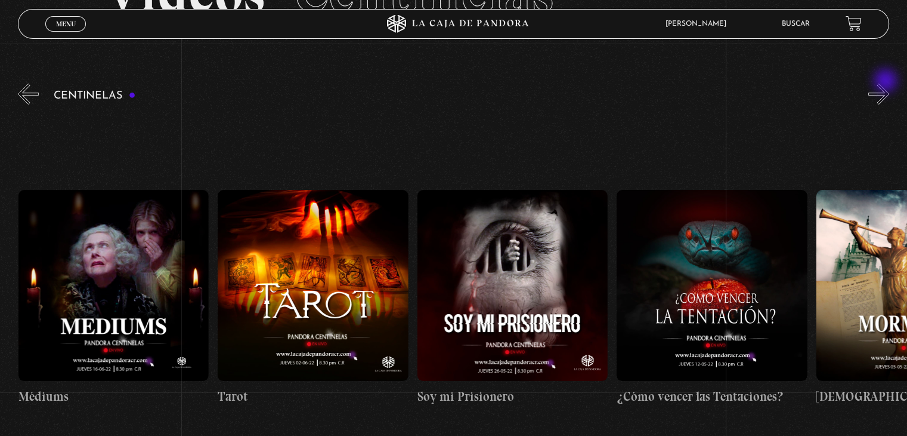
click at [887, 84] on button "»" at bounding box center [879, 94] width 21 height 21
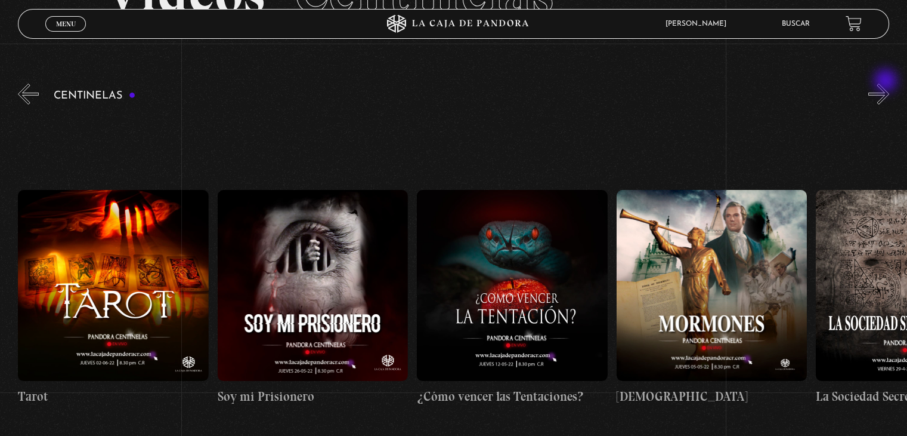
click at [887, 84] on button "»" at bounding box center [879, 94] width 21 height 21
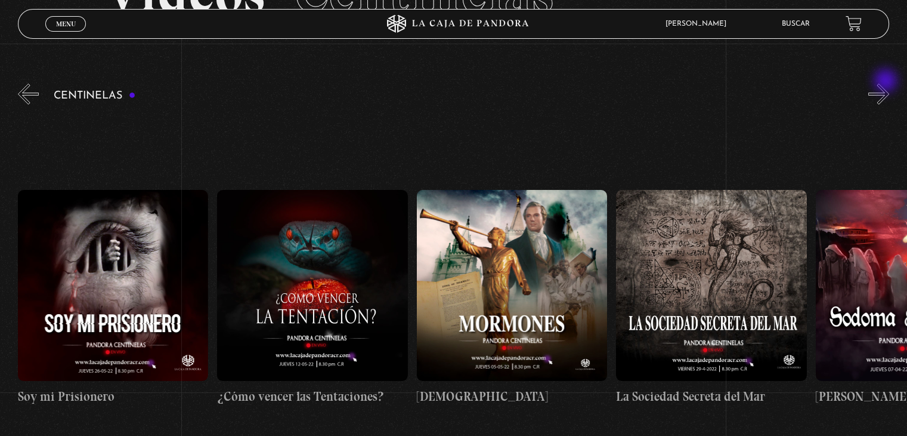
click at [887, 84] on button "»" at bounding box center [879, 94] width 21 height 21
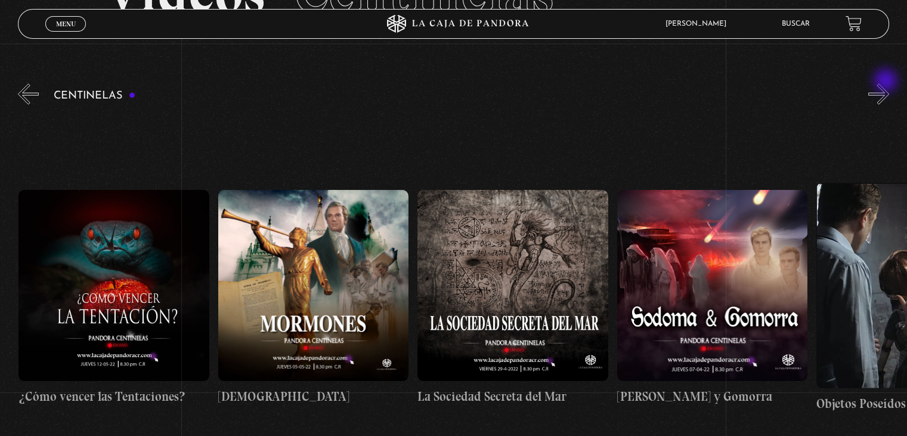
scroll to position [0, 13169]
click at [887, 84] on button "»" at bounding box center [879, 94] width 21 height 21
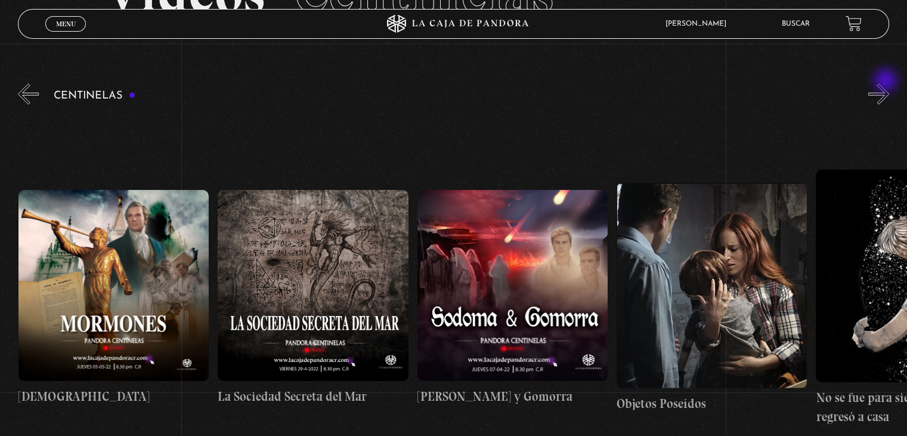
click at [887, 84] on button "»" at bounding box center [879, 94] width 21 height 21
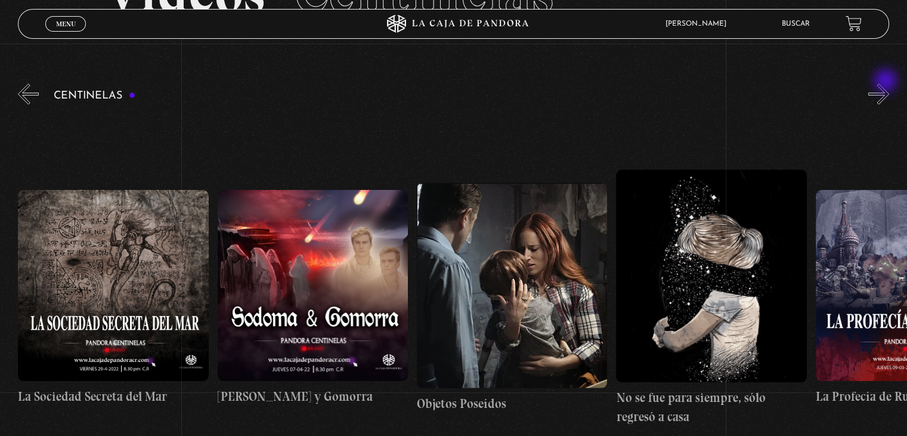
click at [887, 84] on button "»" at bounding box center [879, 94] width 21 height 21
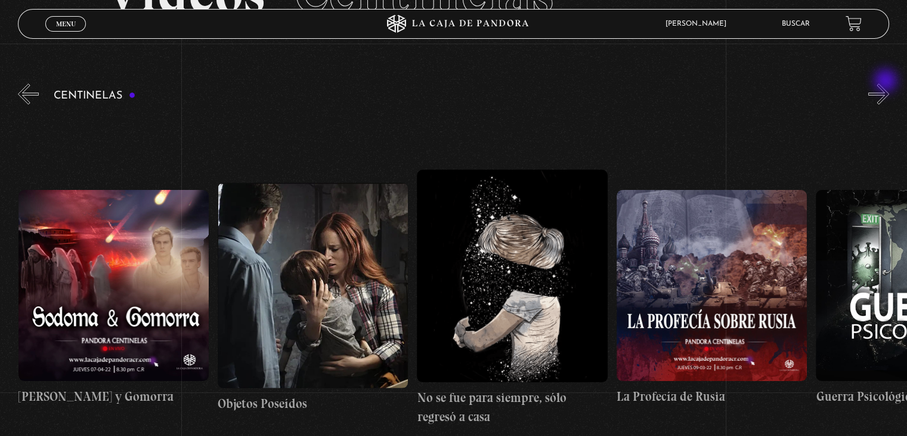
scroll to position [0, 13768]
click at [887, 84] on button "»" at bounding box center [879, 94] width 21 height 21
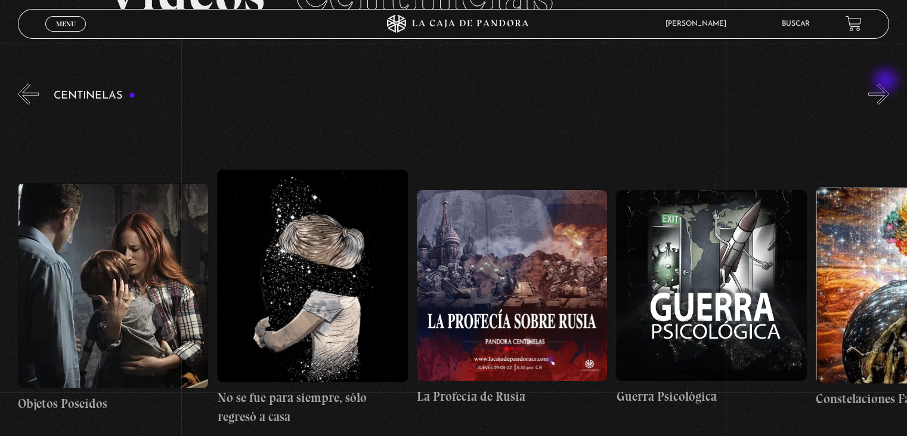
click at [887, 84] on button "»" at bounding box center [879, 94] width 21 height 21
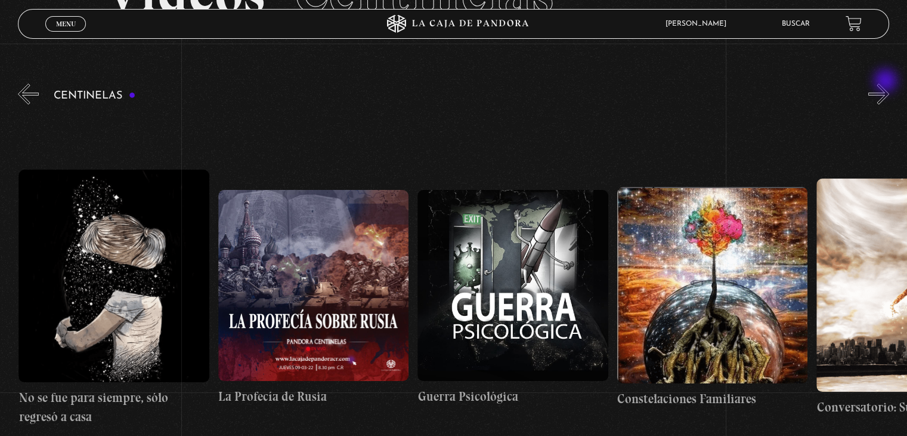
scroll to position [0, 14167]
click at [887, 84] on button "»" at bounding box center [879, 94] width 21 height 21
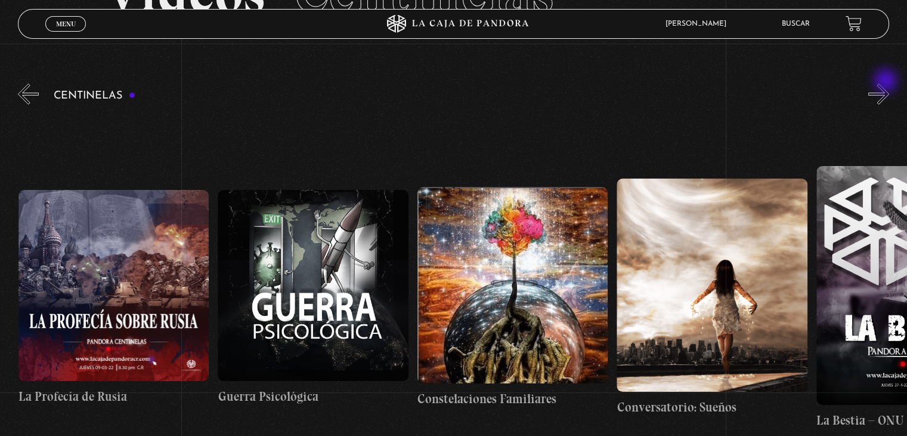
scroll to position [0, 14367]
click at [887, 84] on button "»" at bounding box center [879, 94] width 21 height 21
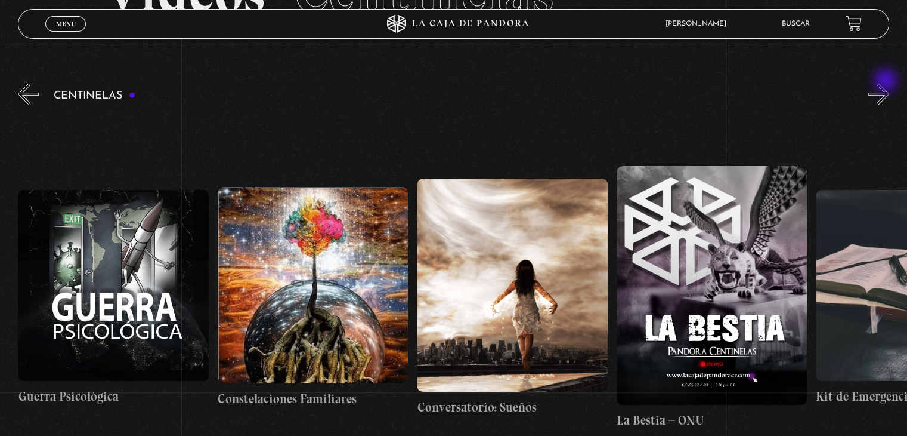
click at [887, 84] on button "»" at bounding box center [879, 94] width 21 height 21
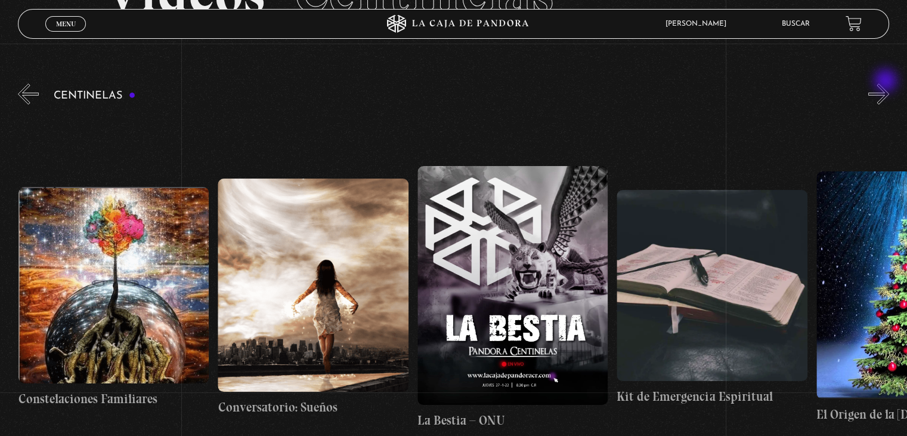
click at [887, 84] on button "»" at bounding box center [879, 94] width 21 height 21
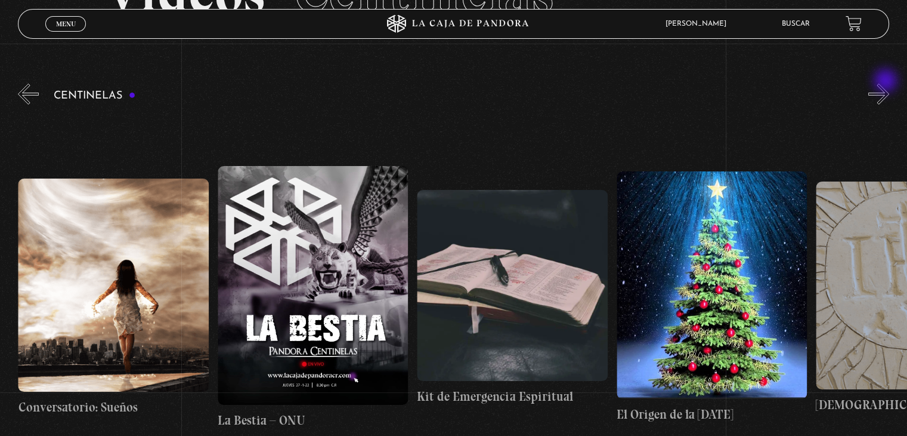
click at [887, 84] on button "»" at bounding box center [879, 94] width 21 height 21
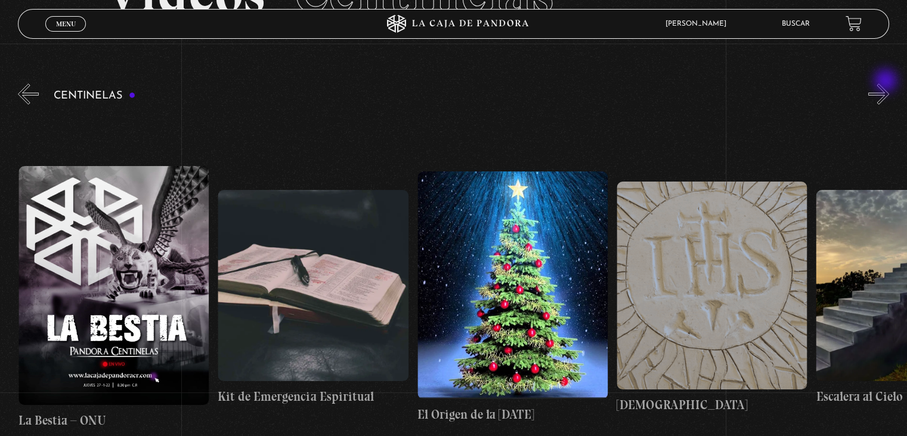
click at [887, 84] on button "»" at bounding box center [879, 94] width 21 height 21
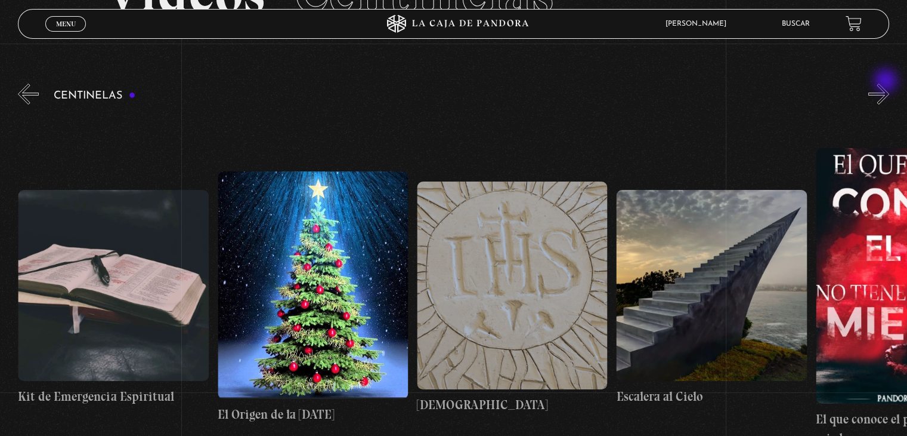
click at [887, 84] on button "»" at bounding box center [879, 94] width 21 height 21
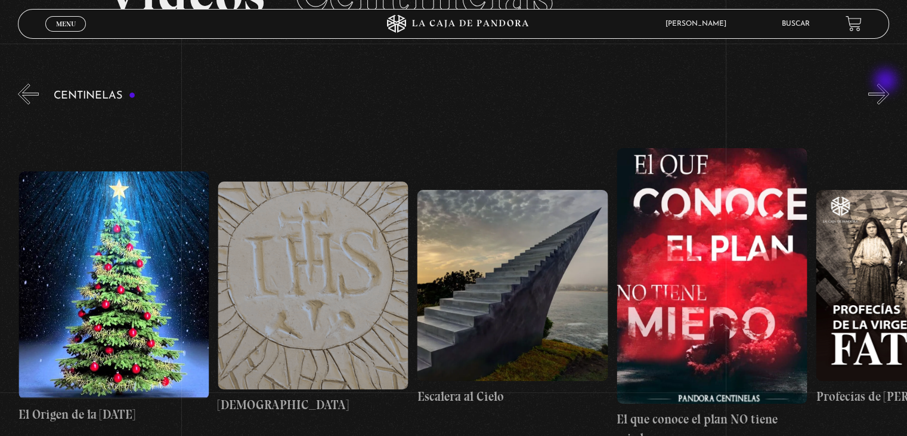
click at [887, 84] on button "»" at bounding box center [879, 94] width 21 height 21
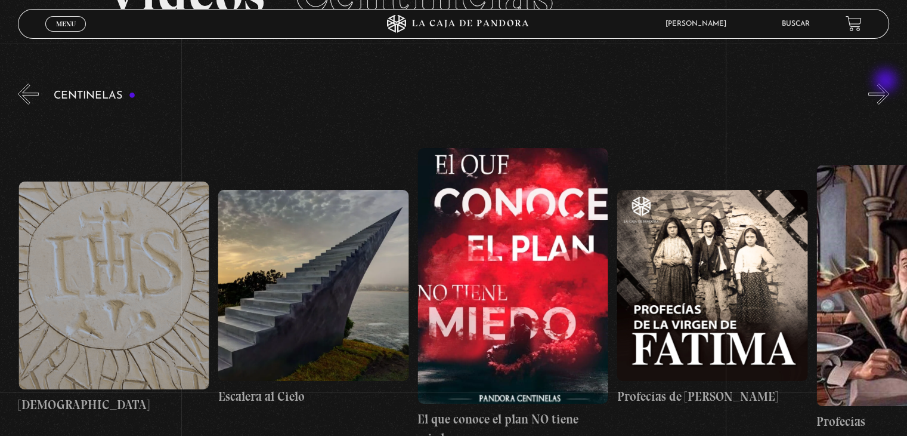
click at [887, 84] on button "»" at bounding box center [879, 94] width 21 height 21
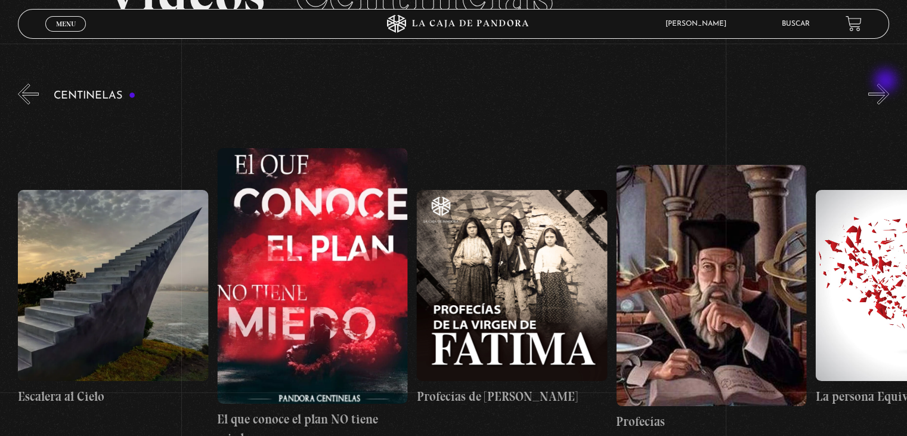
click at [887, 84] on button "»" at bounding box center [879, 94] width 21 height 21
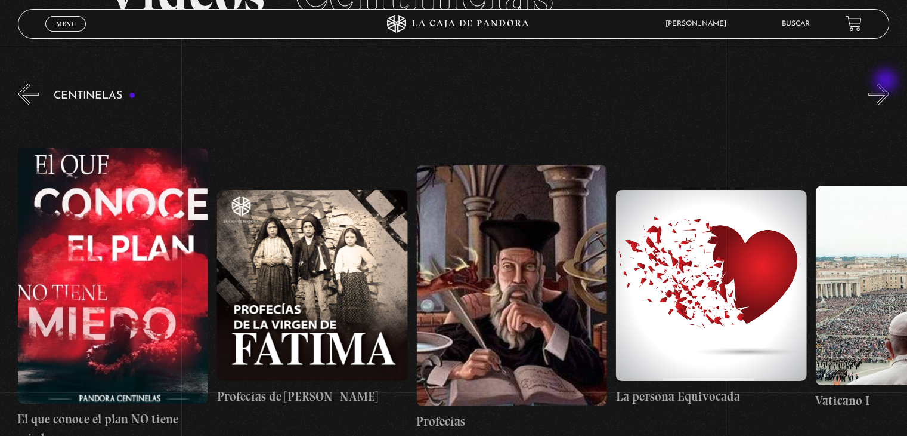
click at [887, 84] on button "»" at bounding box center [879, 94] width 21 height 21
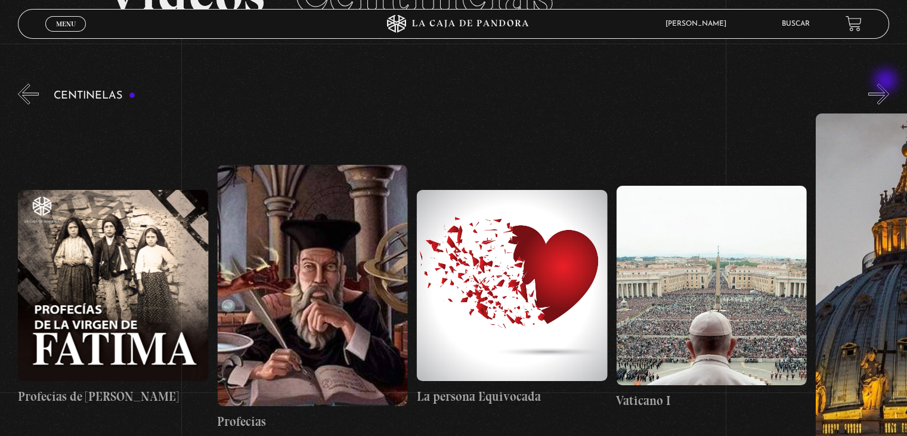
click at [887, 84] on button "»" at bounding box center [879, 94] width 21 height 21
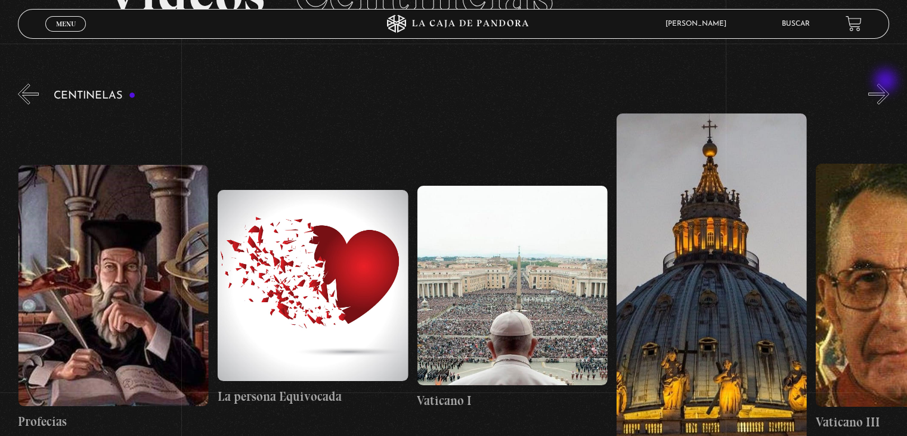
click at [887, 84] on button "»" at bounding box center [879, 94] width 21 height 21
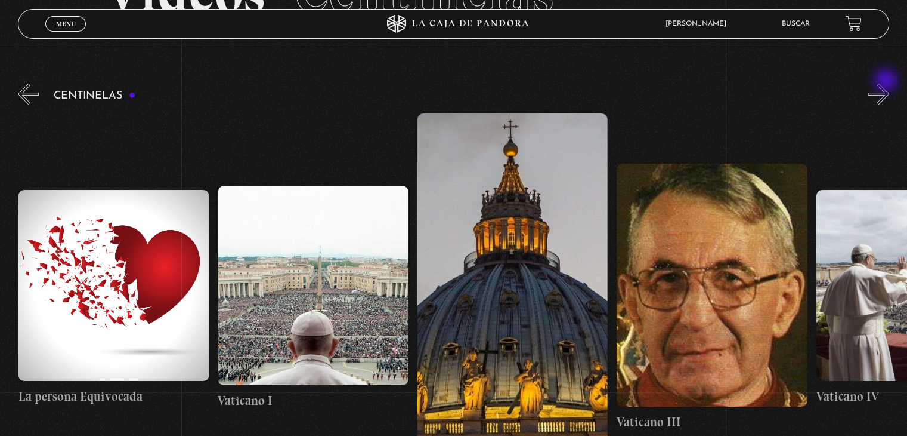
click at [887, 84] on button "»" at bounding box center [879, 94] width 21 height 21
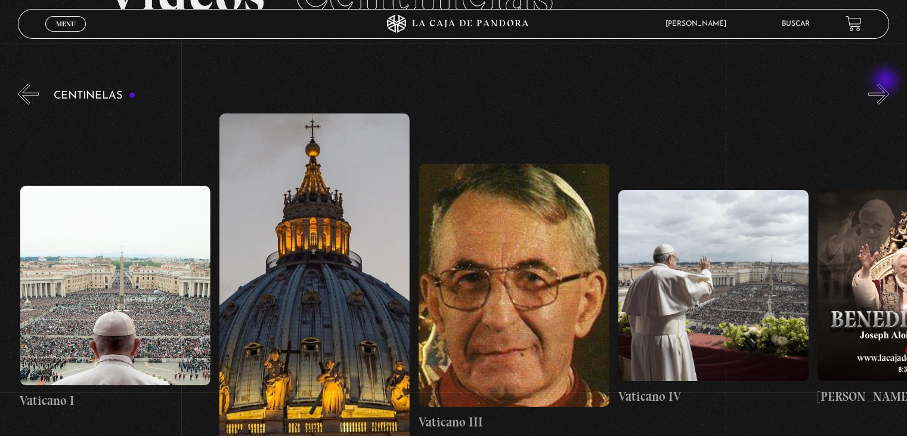
click at [887, 84] on button "»" at bounding box center [879, 94] width 21 height 21
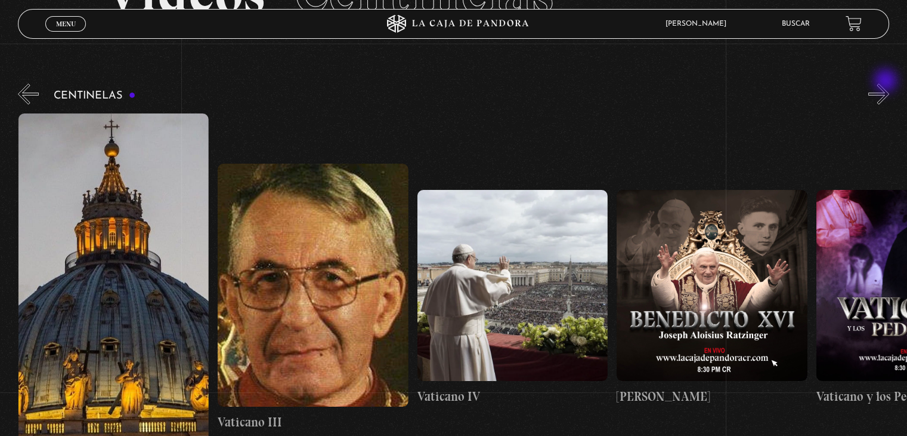
click at [887, 84] on button "»" at bounding box center [879, 94] width 21 height 21
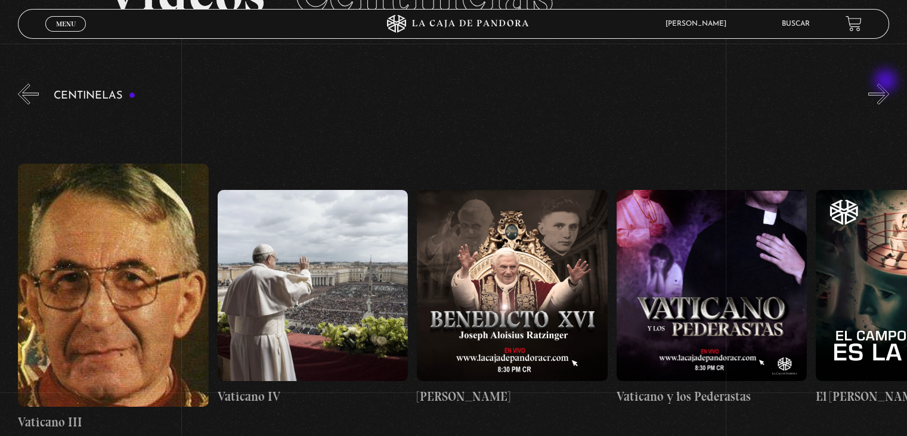
click at [887, 84] on button "»" at bounding box center [879, 94] width 21 height 21
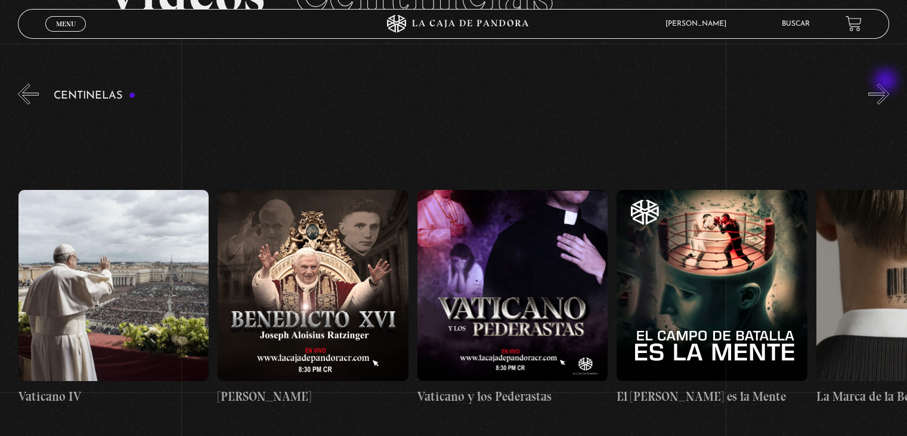
scroll to position [0, 17559]
click at [887, 84] on button "»" at bounding box center [879, 94] width 21 height 21
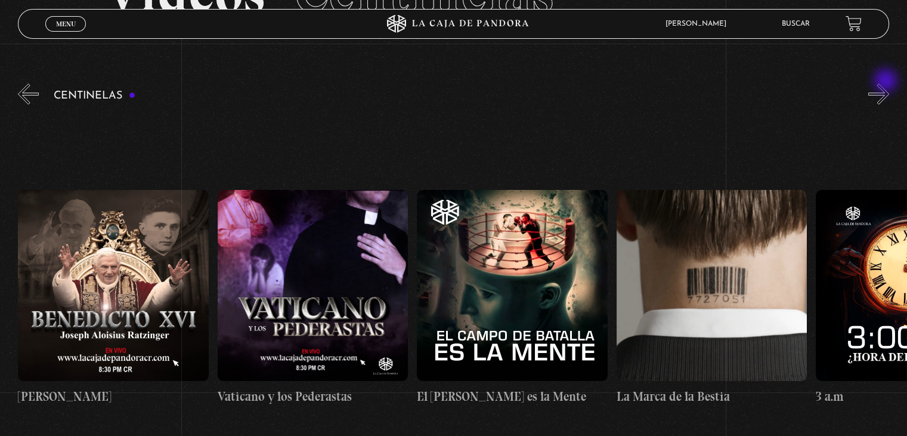
click at [887, 84] on button "»" at bounding box center [879, 94] width 21 height 21
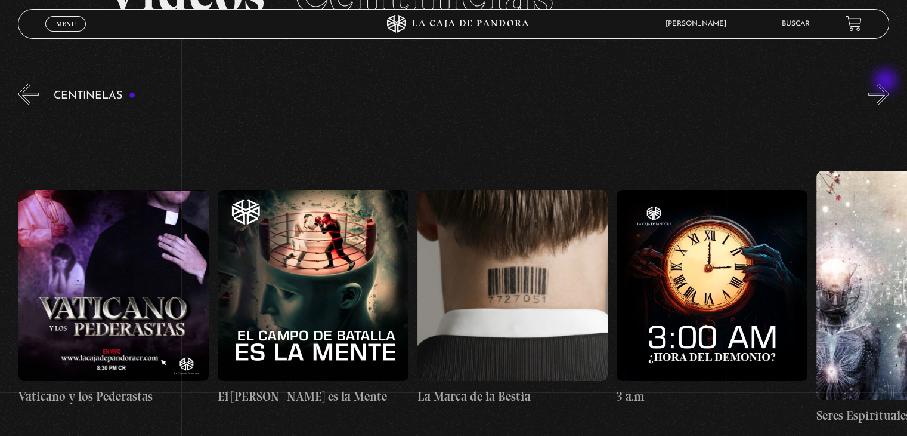
click at [887, 84] on button "»" at bounding box center [879, 94] width 21 height 21
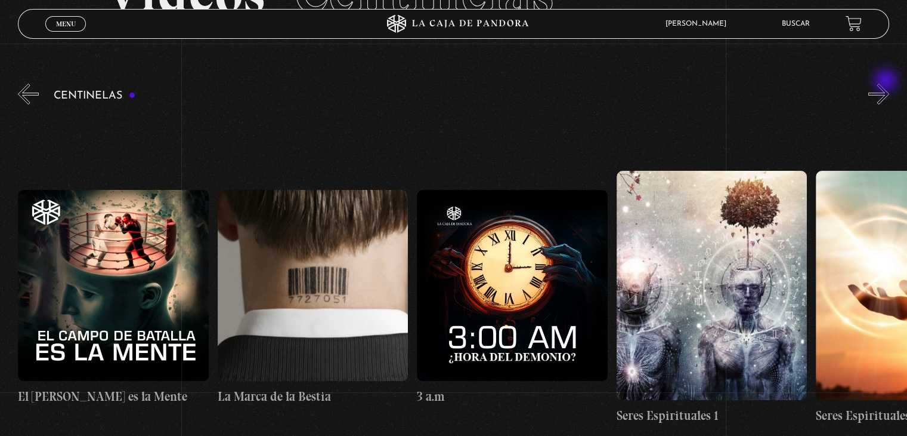
click at [887, 84] on button "»" at bounding box center [879, 94] width 21 height 21
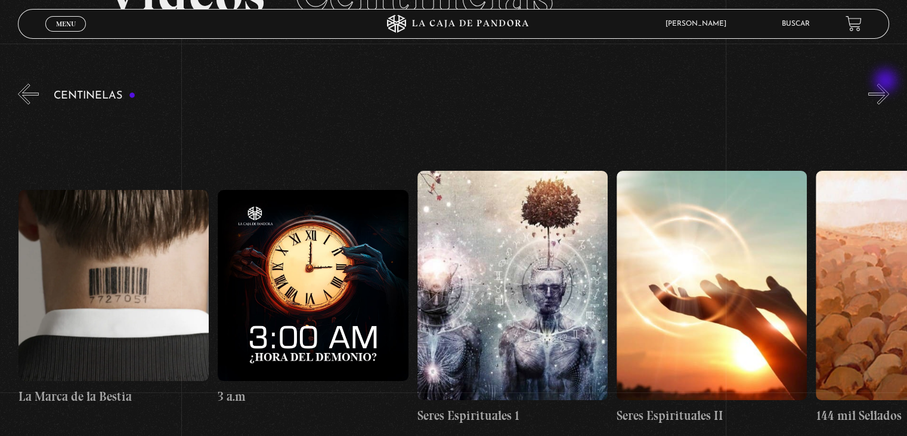
scroll to position [0, 18357]
click at [677, 280] on figure at bounding box center [712, 285] width 190 height 229
click at [683, 286] on figure at bounding box center [712, 285] width 190 height 229
